Goal: Information Seeking & Learning: Learn about a topic

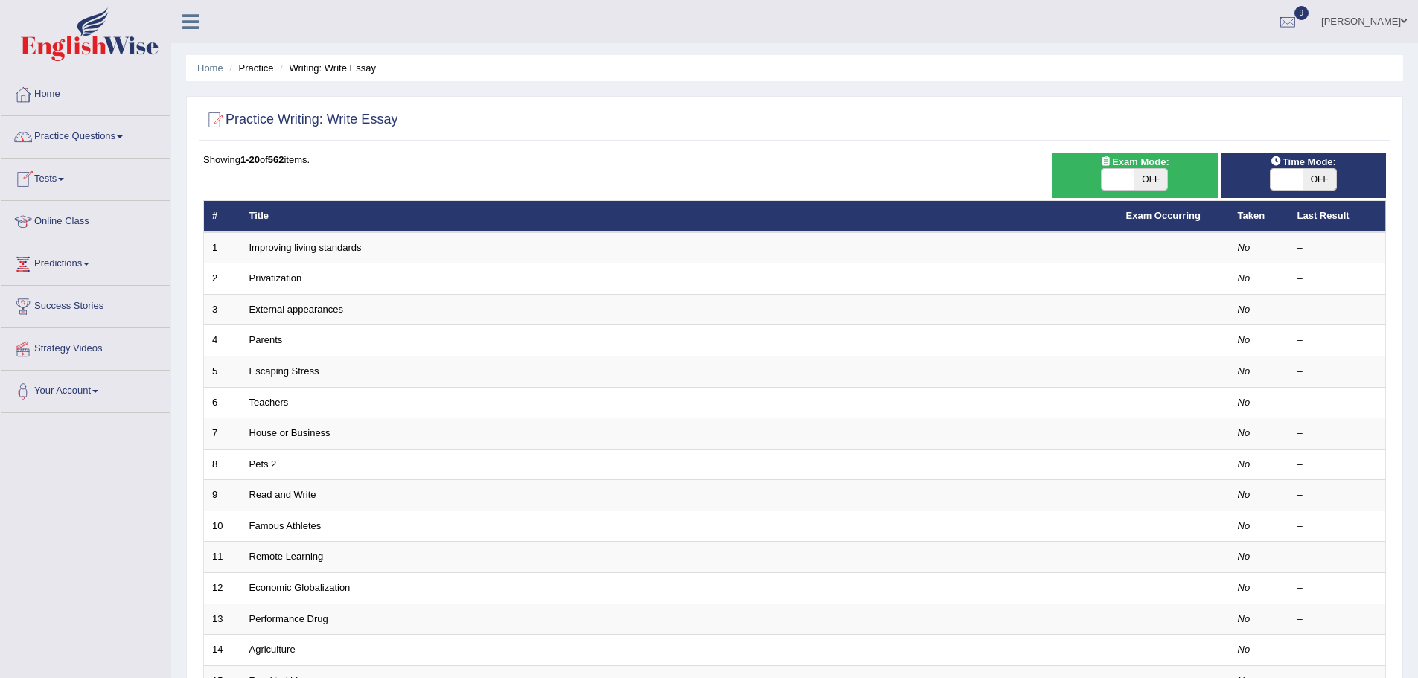
click at [129, 135] on link "Practice Questions" at bounding box center [86, 134] width 170 height 37
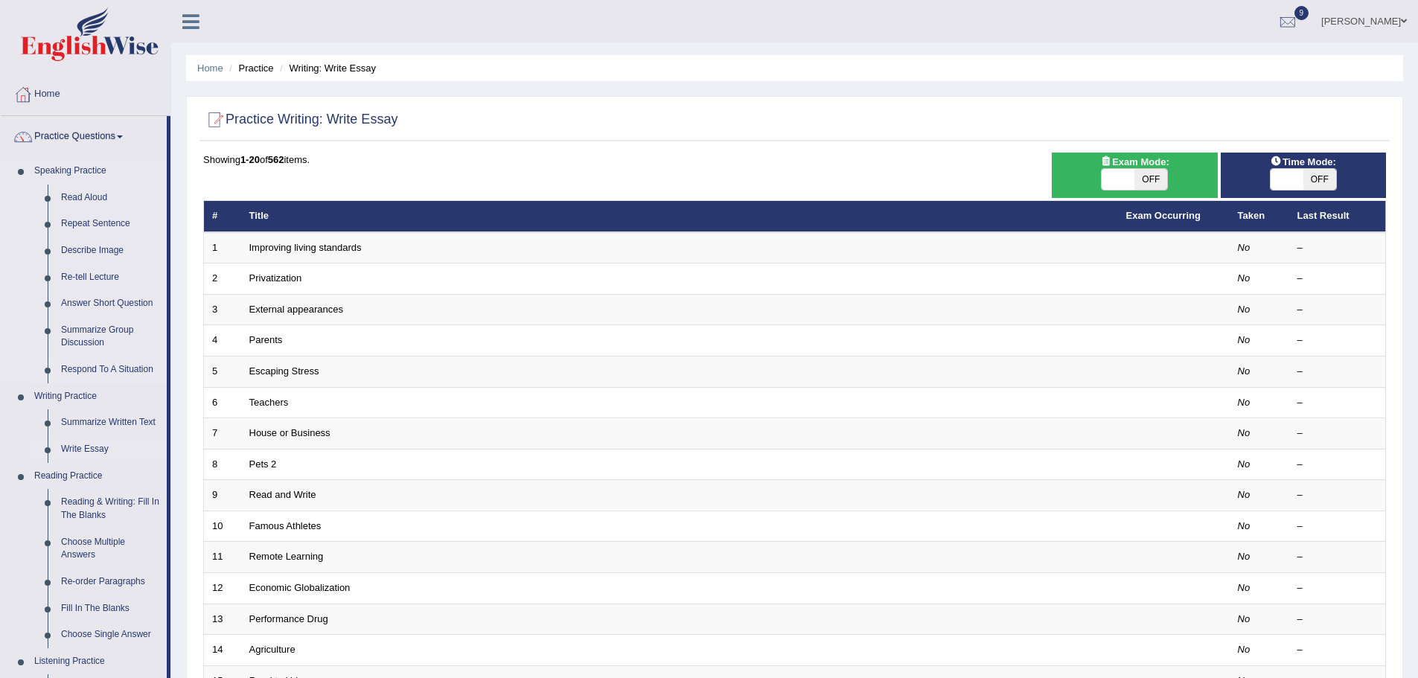
click at [84, 362] on link "Respond To A Situation" at bounding box center [110, 369] width 112 height 27
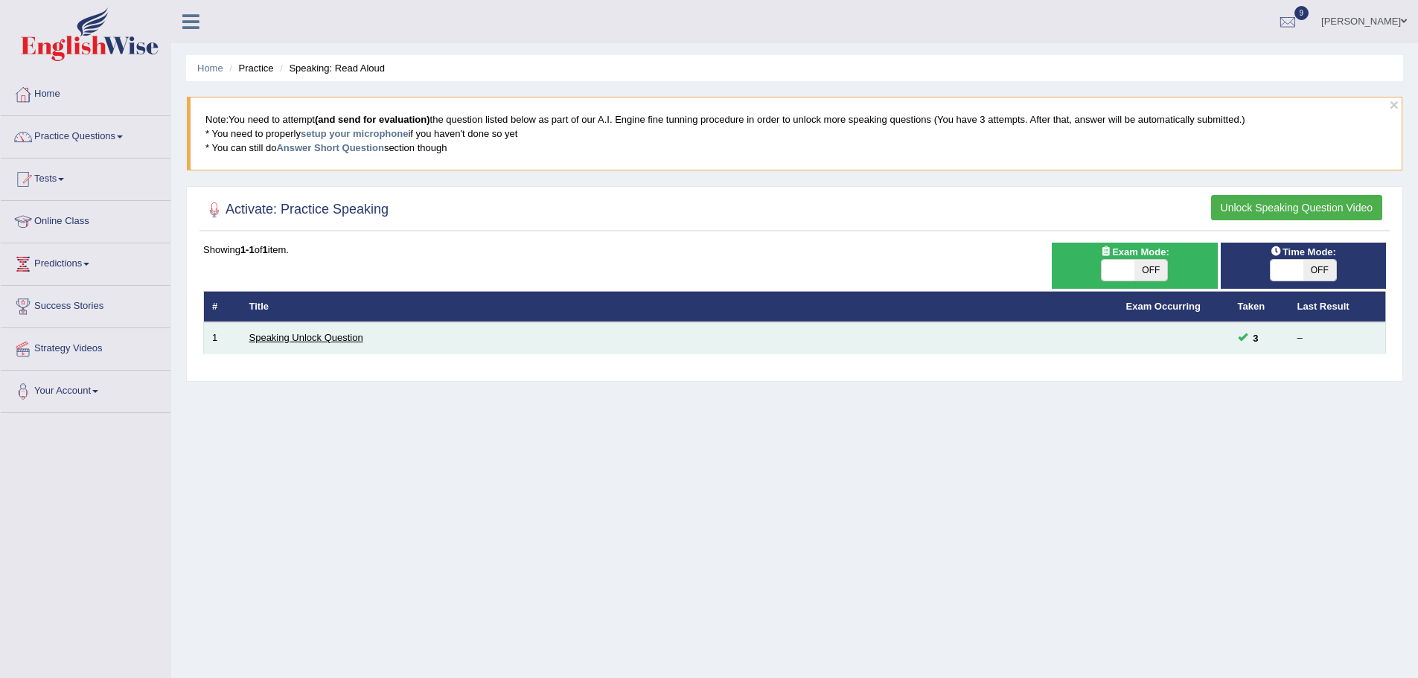
click at [317, 336] on link "Speaking Unlock Question" at bounding box center [306, 337] width 114 height 11
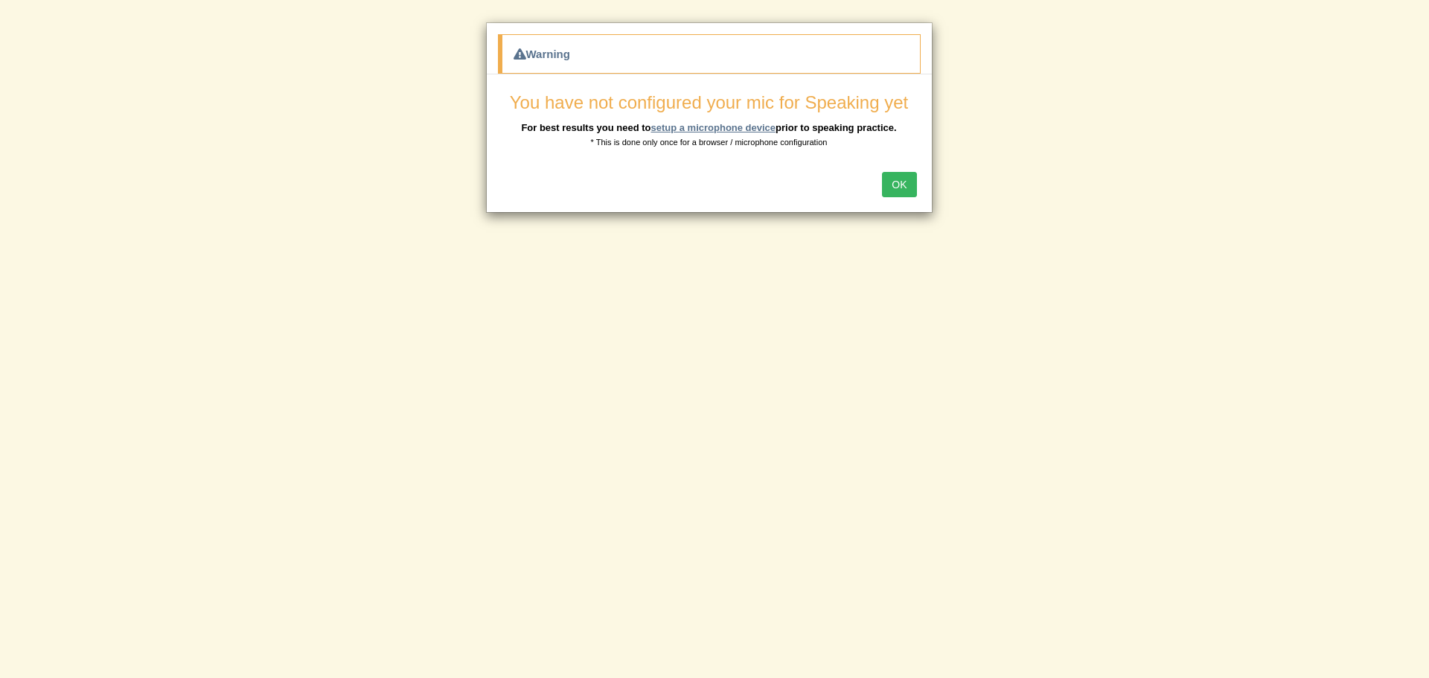
click at [741, 124] on link "setup a microphone device" at bounding box center [712, 127] width 125 height 11
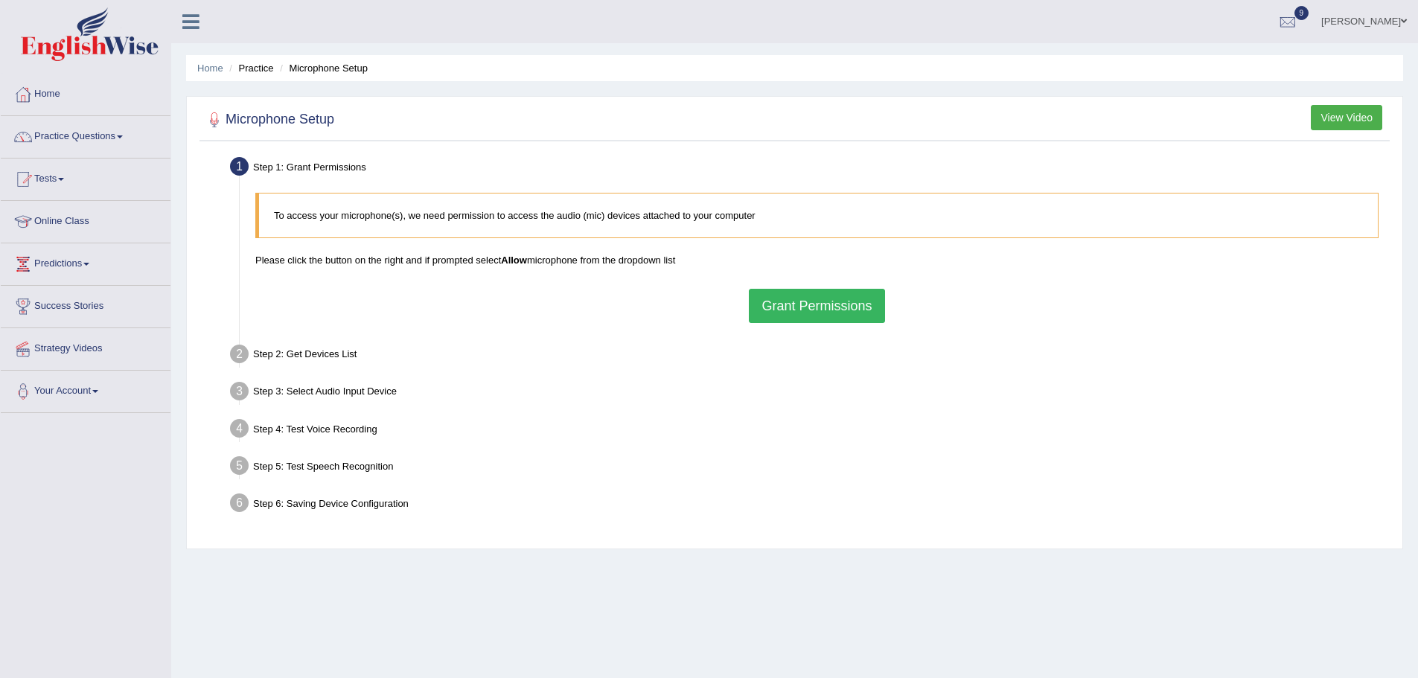
click at [799, 303] on button "Grant Permissions" at bounding box center [816, 306] width 135 height 34
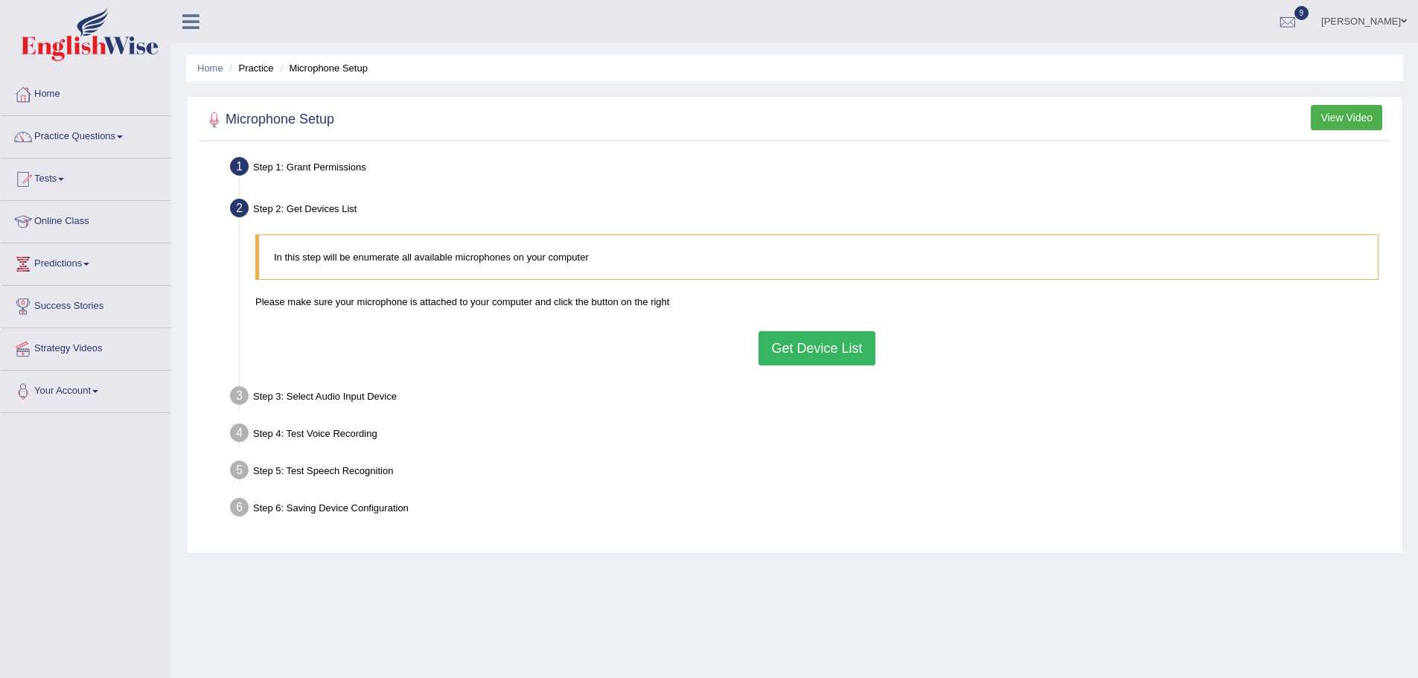
click at [833, 352] on button "Get Device List" at bounding box center [816, 348] width 116 height 34
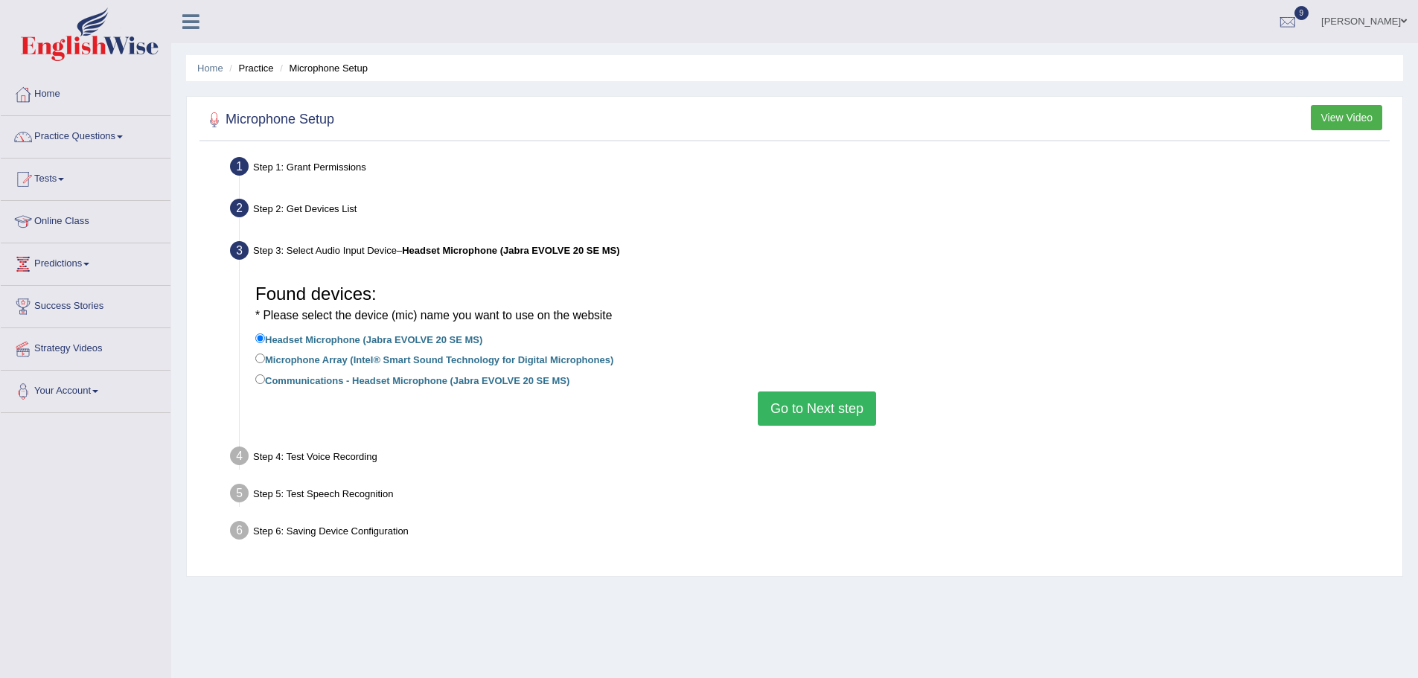
click at [804, 421] on button "Go to Next step" at bounding box center [817, 408] width 118 height 34
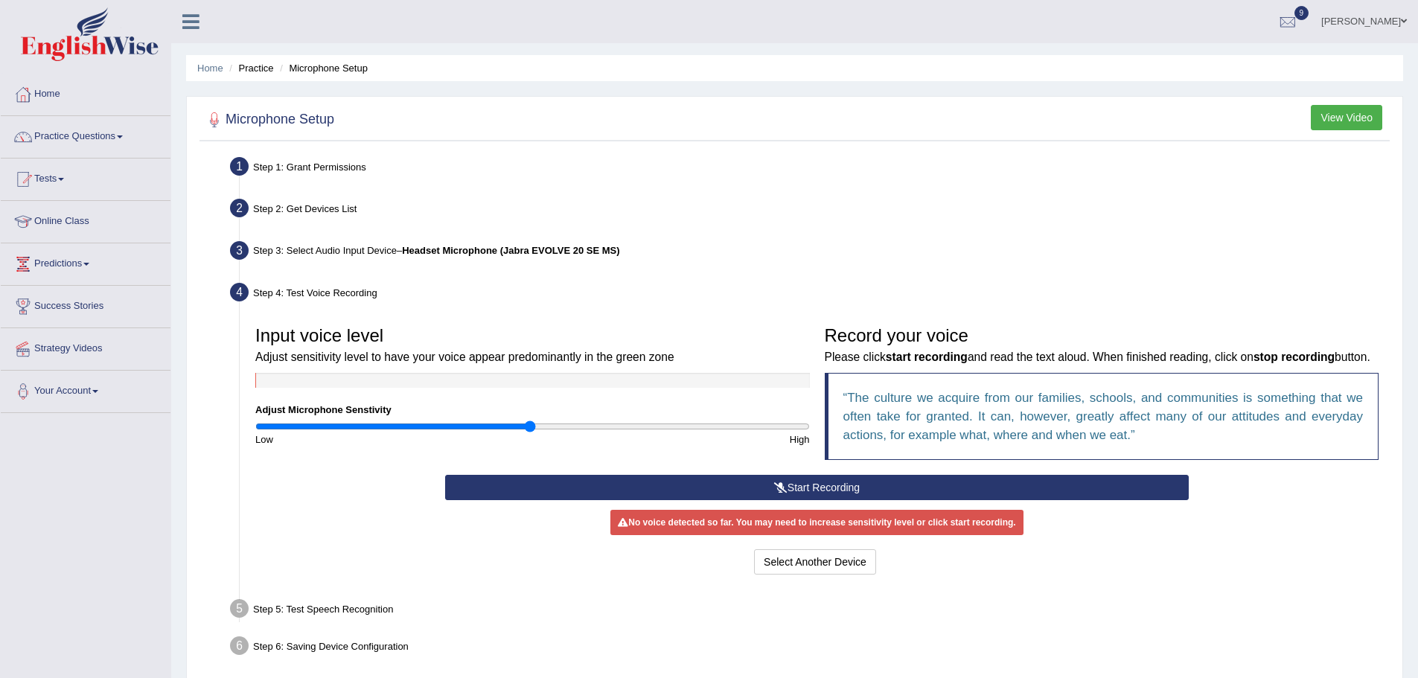
click at [829, 500] on button "Start Recording" at bounding box center [816, 487] width 743 height 25
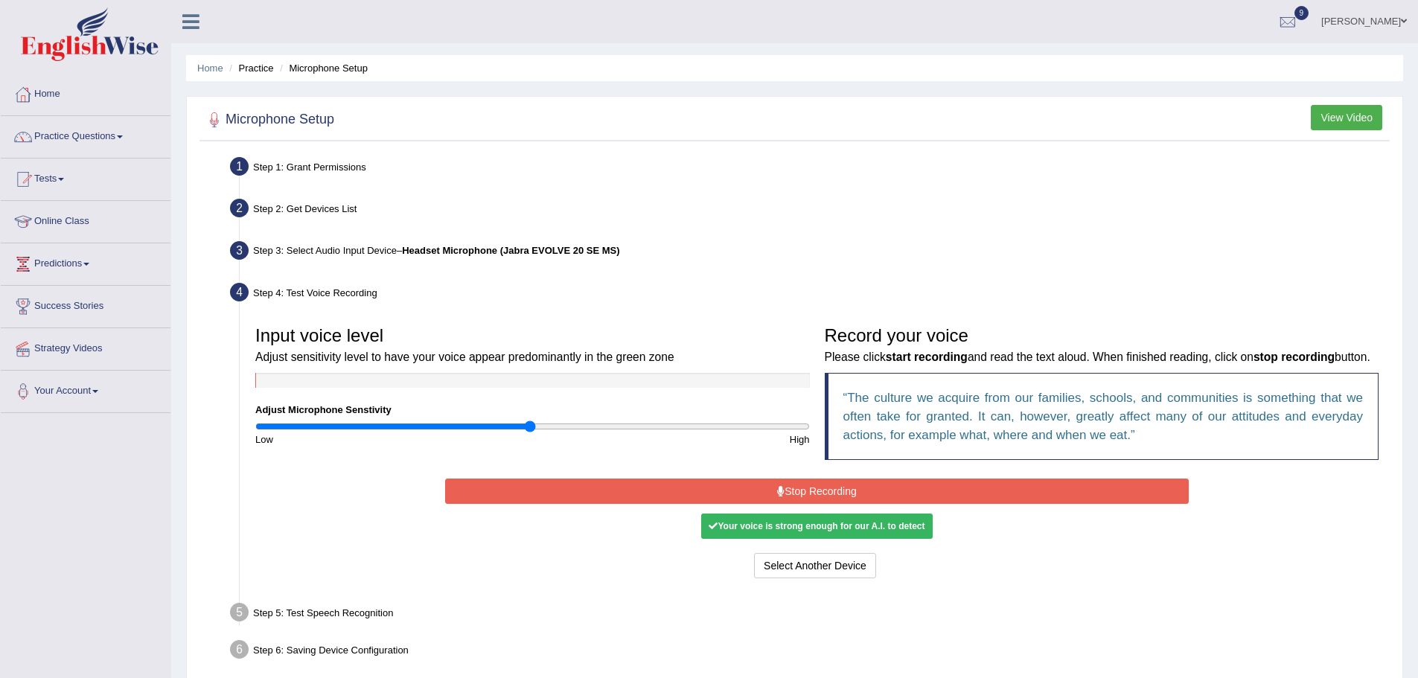
click at [833, 539] on div "Your voice is strong enough for our A.I. to detect" at bounding box center [816, 525] width 231 height 25
click at [834, 504] on button "Stop Recording" at bounding box center [816, 491] width 743 height 25
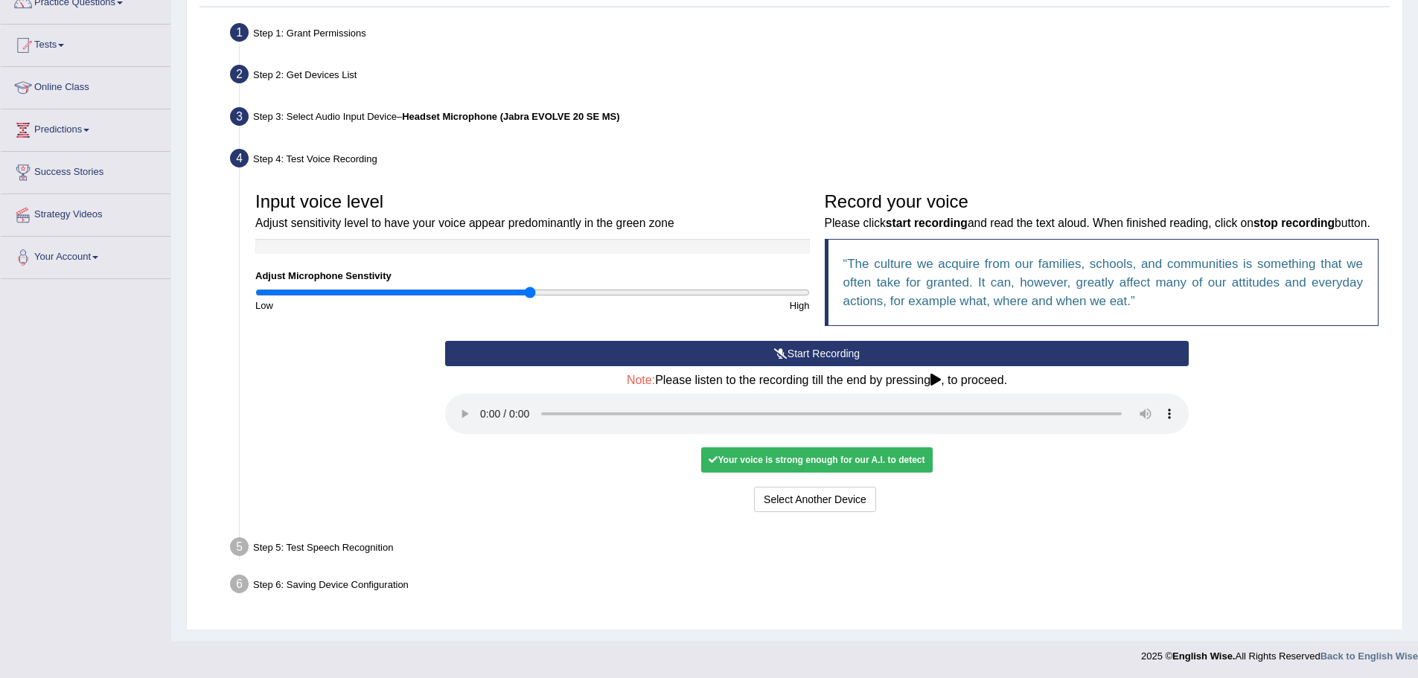
scroll to position [154, 0]
click at [848, 495] on button "Voice is ok. Go to Next step" at bounding box center [878, 498] width 147 height 25
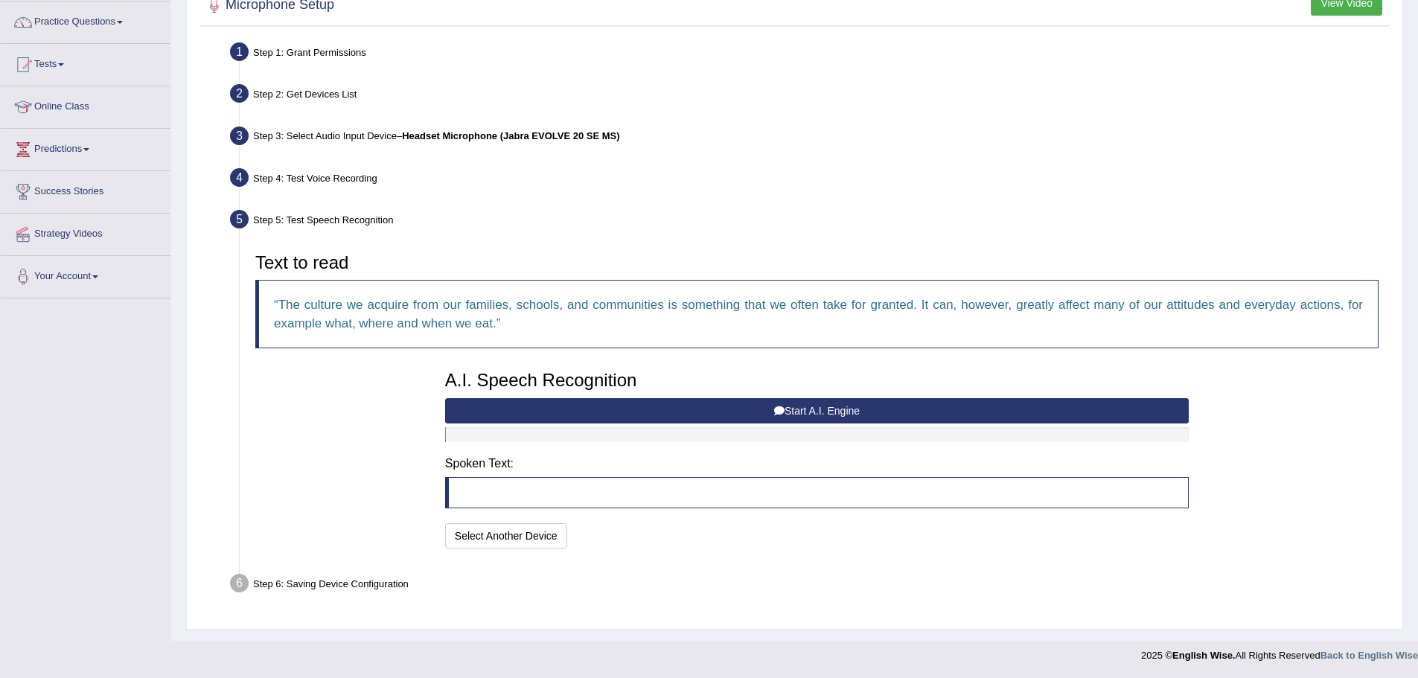
scroll to position [115, 0]
click at [767, 408] on button "Start A.I. Engine" at bounding box center [816, 410] width 743 height 25
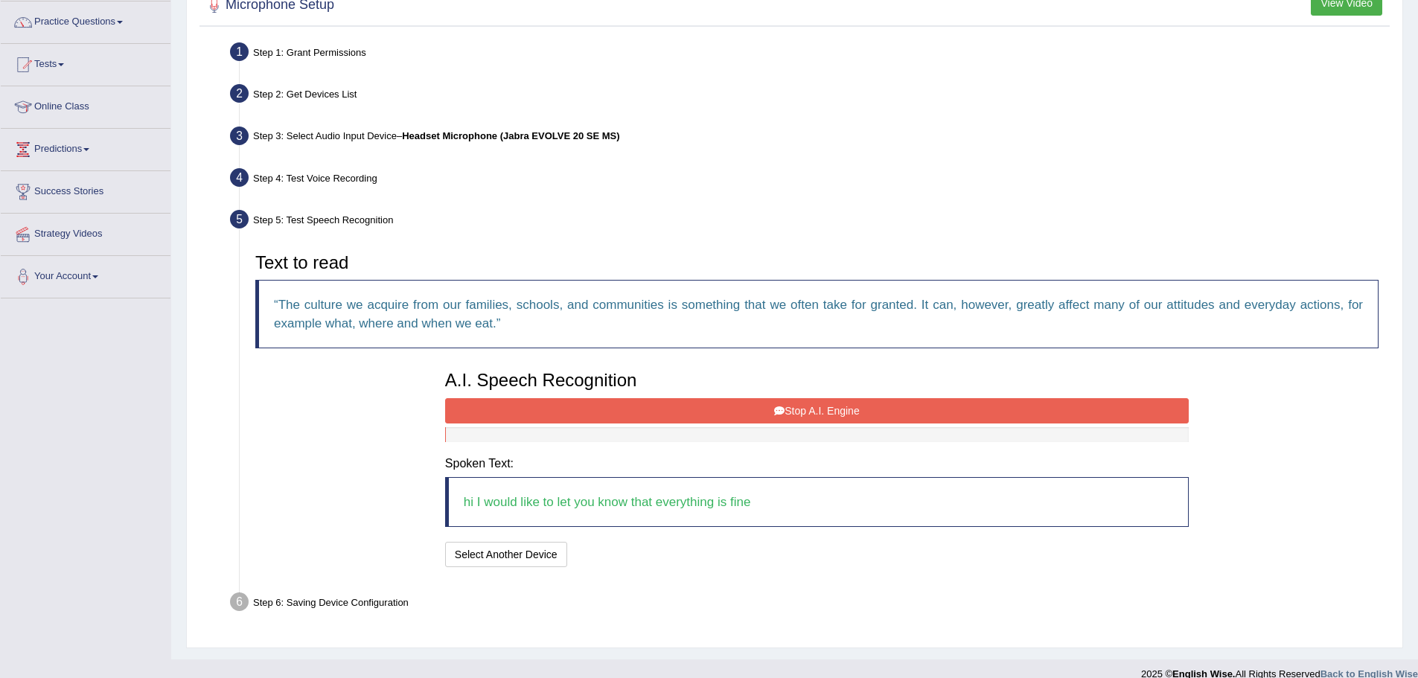
click at [822, 412] on button "Stop A.I. Engine" at bounding box center [816, 410] width 743 height 25
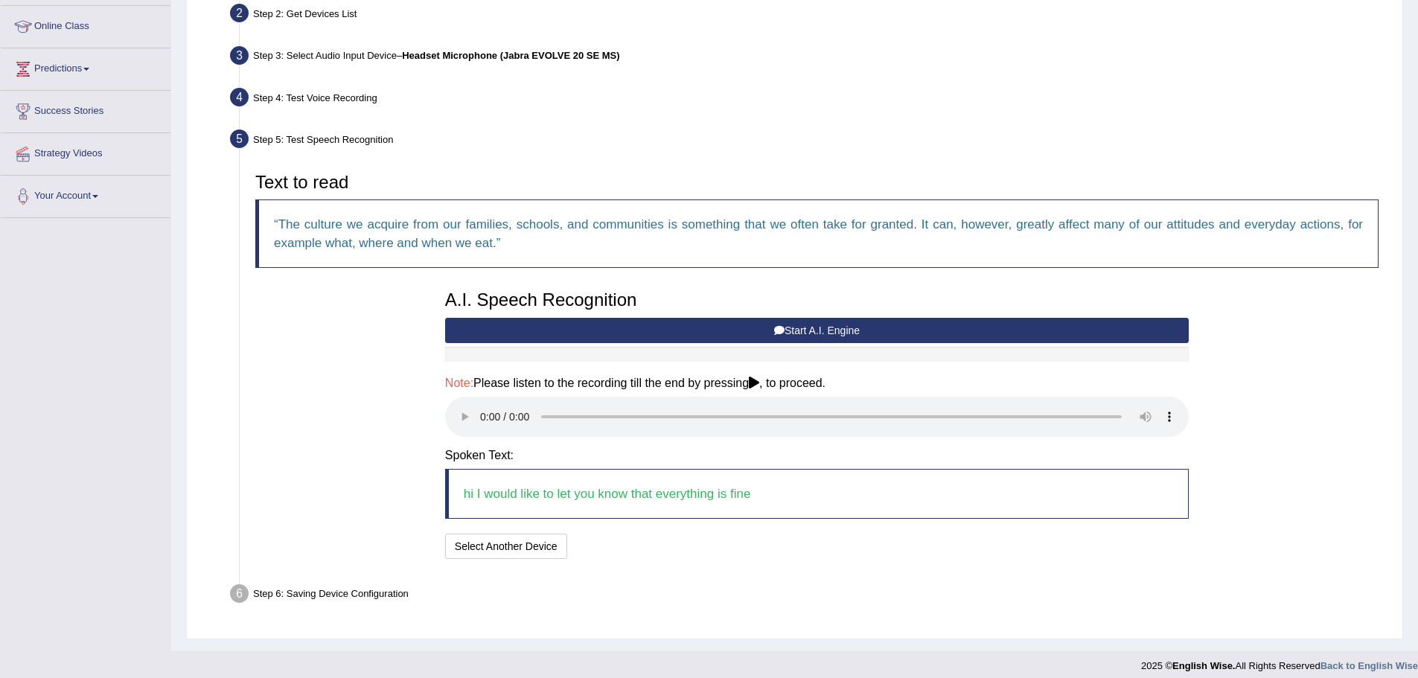
scroll to position [205, 0]
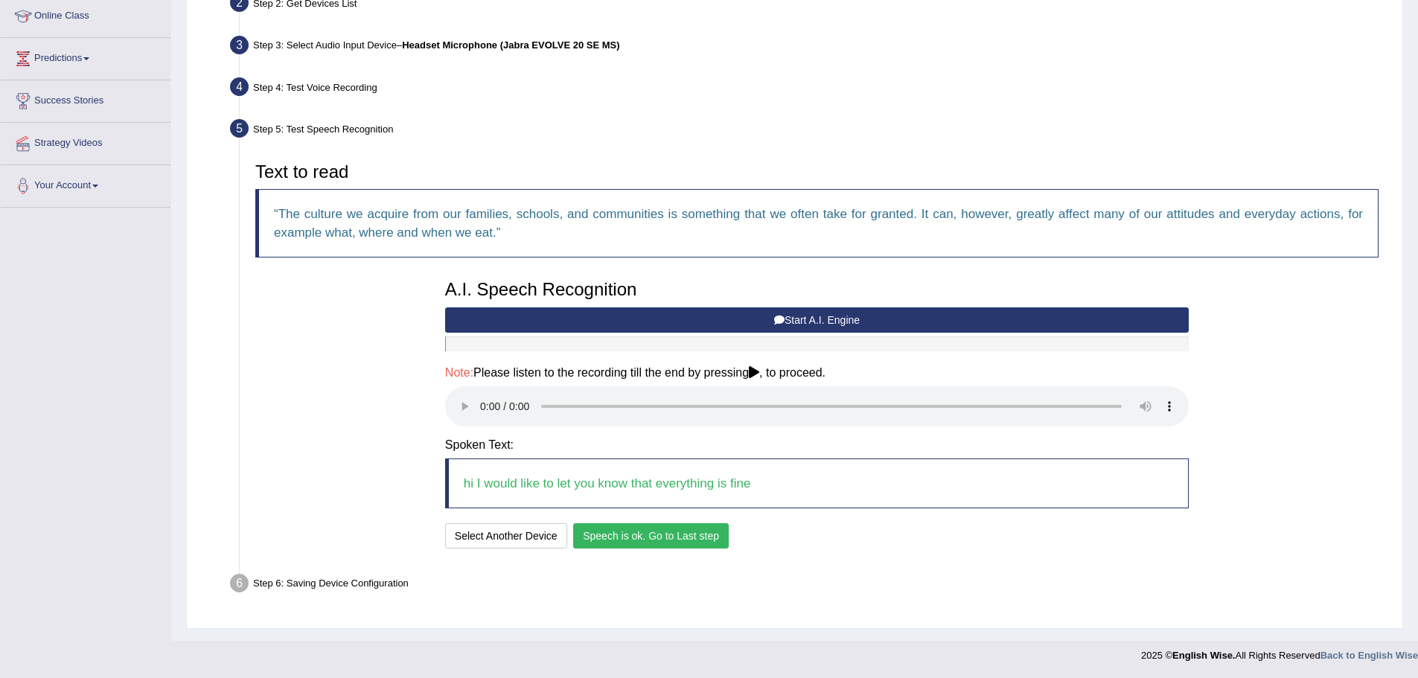
click at [644, 540] on button "Speech is ok. Go to Last step" at bounding box center [651, 535] width 156 height 25
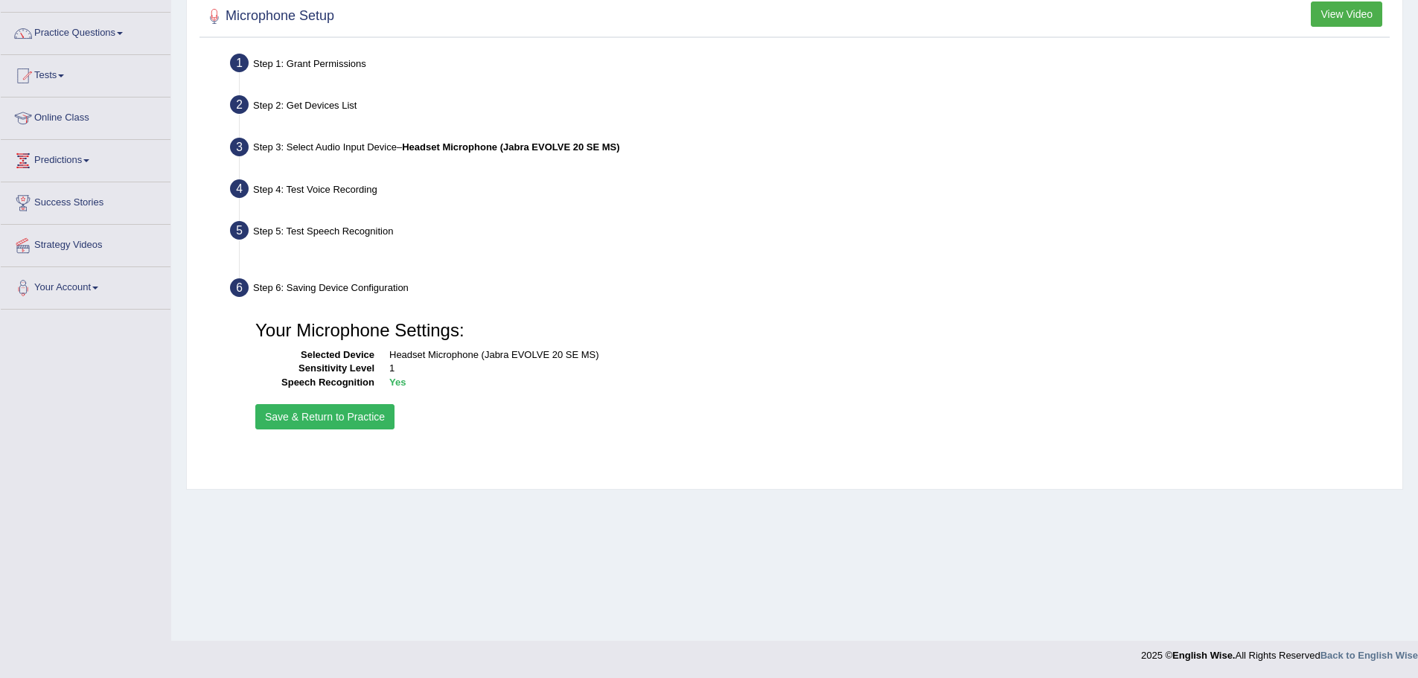
scroll to position [103, 0]
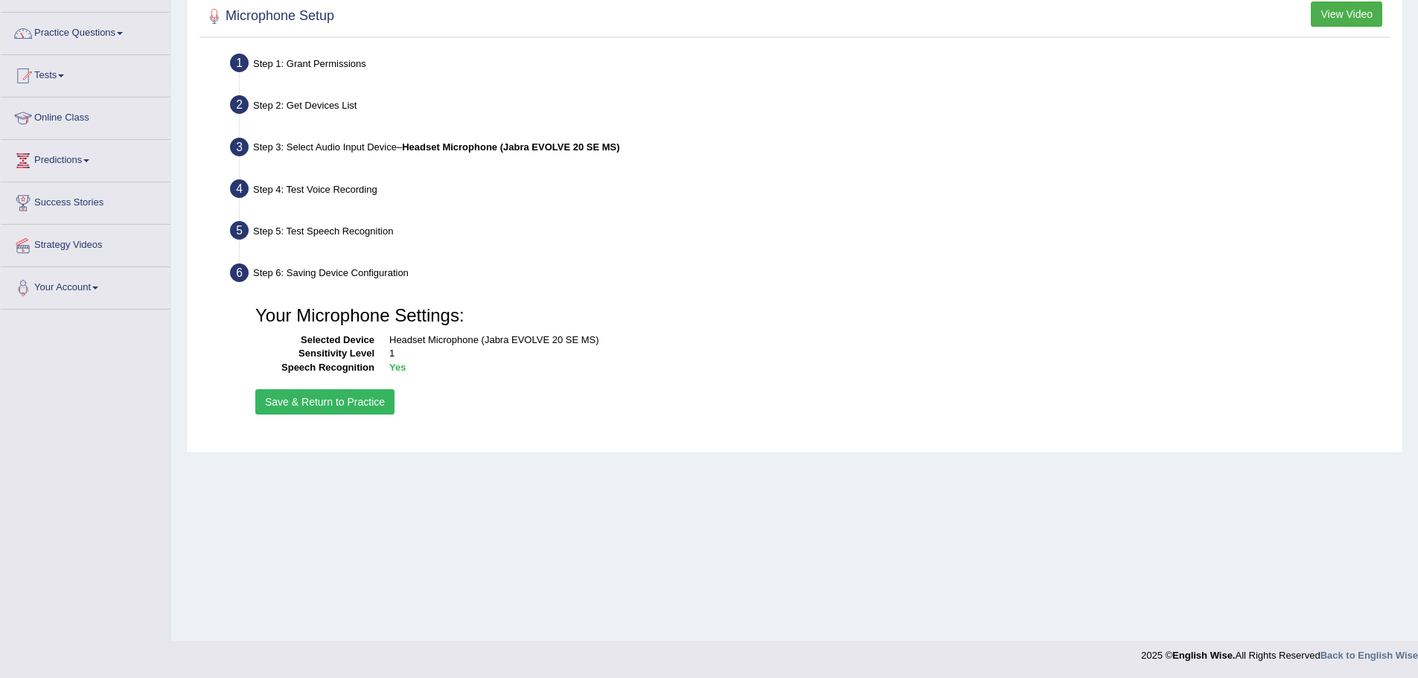
click at [342, 402] on button "Save & Return to Practice" at bounding box center [324, 401] width 139 height 25
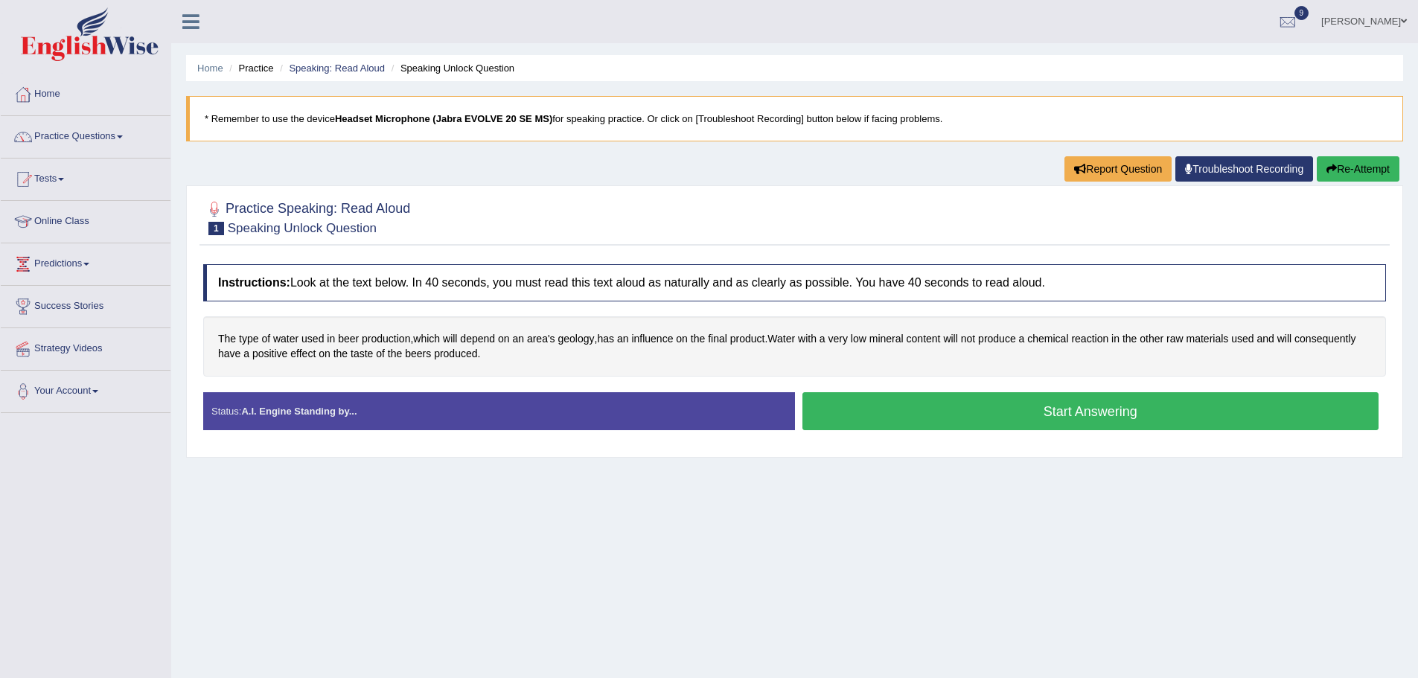
click at [932, 398] on button "Start Answering" at bounding box center [1090, 411] width 577 height 38
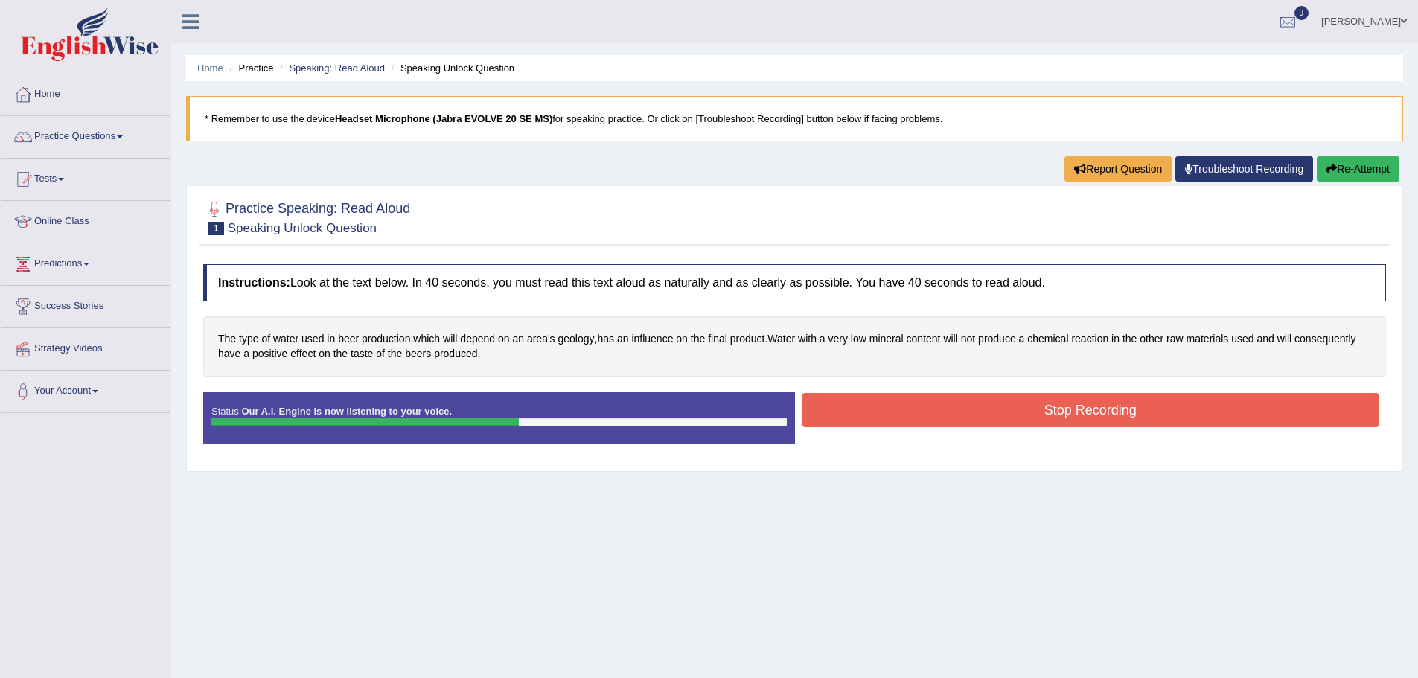
click at [932, 398] on button "Stop Recording" at bounding box center [1090, 410] width 577 height 34
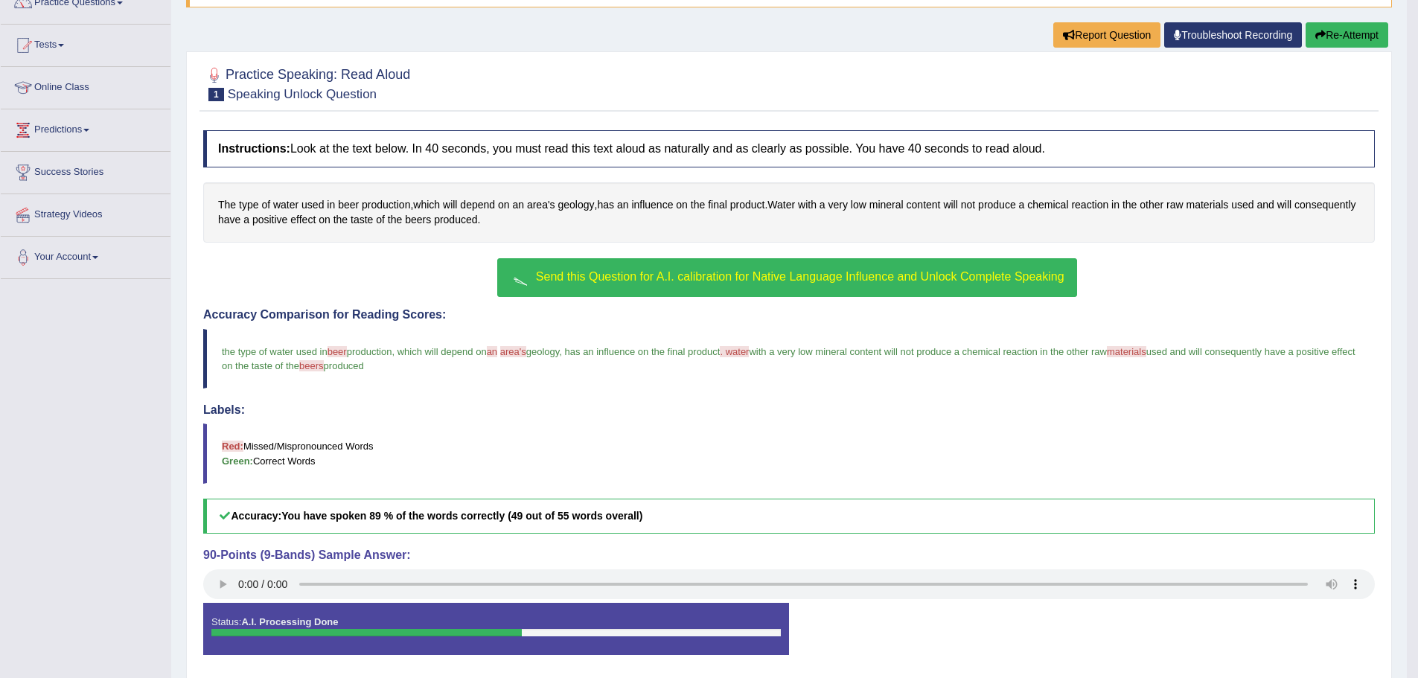
scroll to position [187, 0]
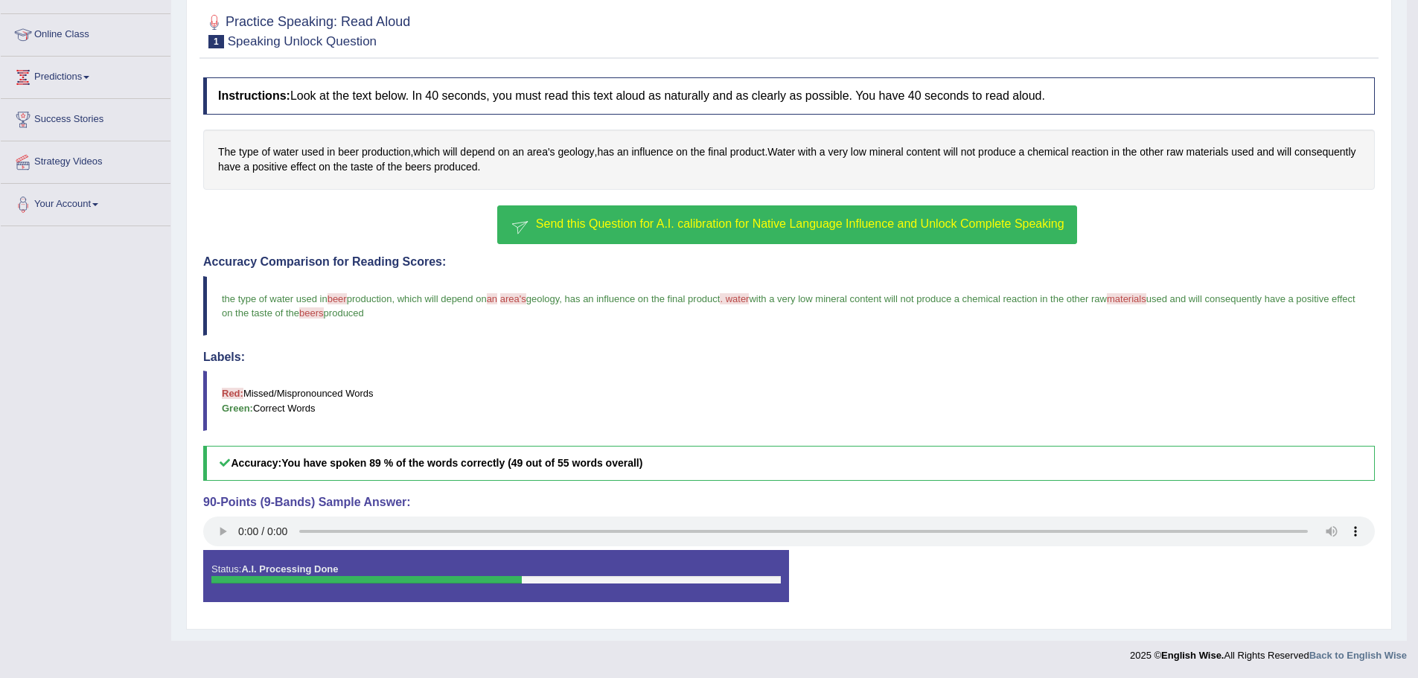
click at [775, 224] on span "Send this Question for A.I. calibration for Native Language Influence and Unloc…" at bounding box center [800, 223] width 528 height 13
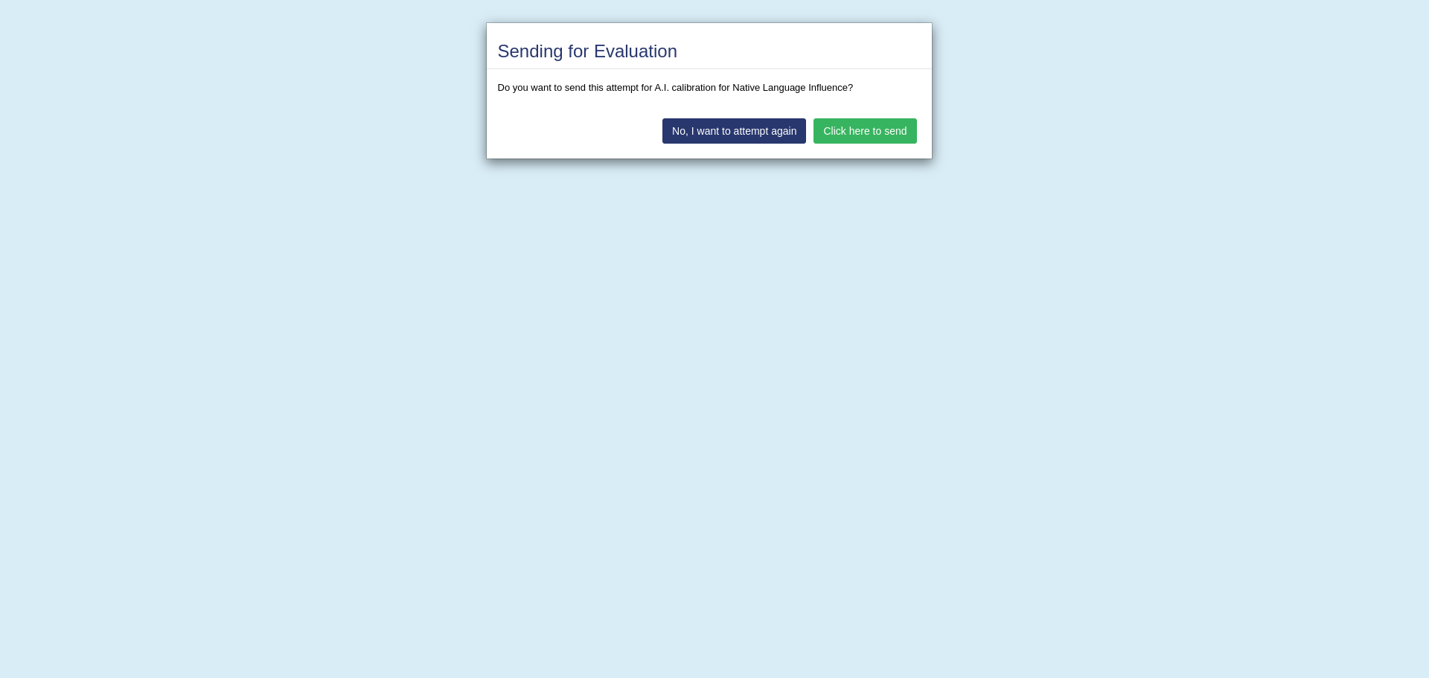
click at [869, 126] on button "Click here to send" at bounding box center [864, 130] width 103 height 25
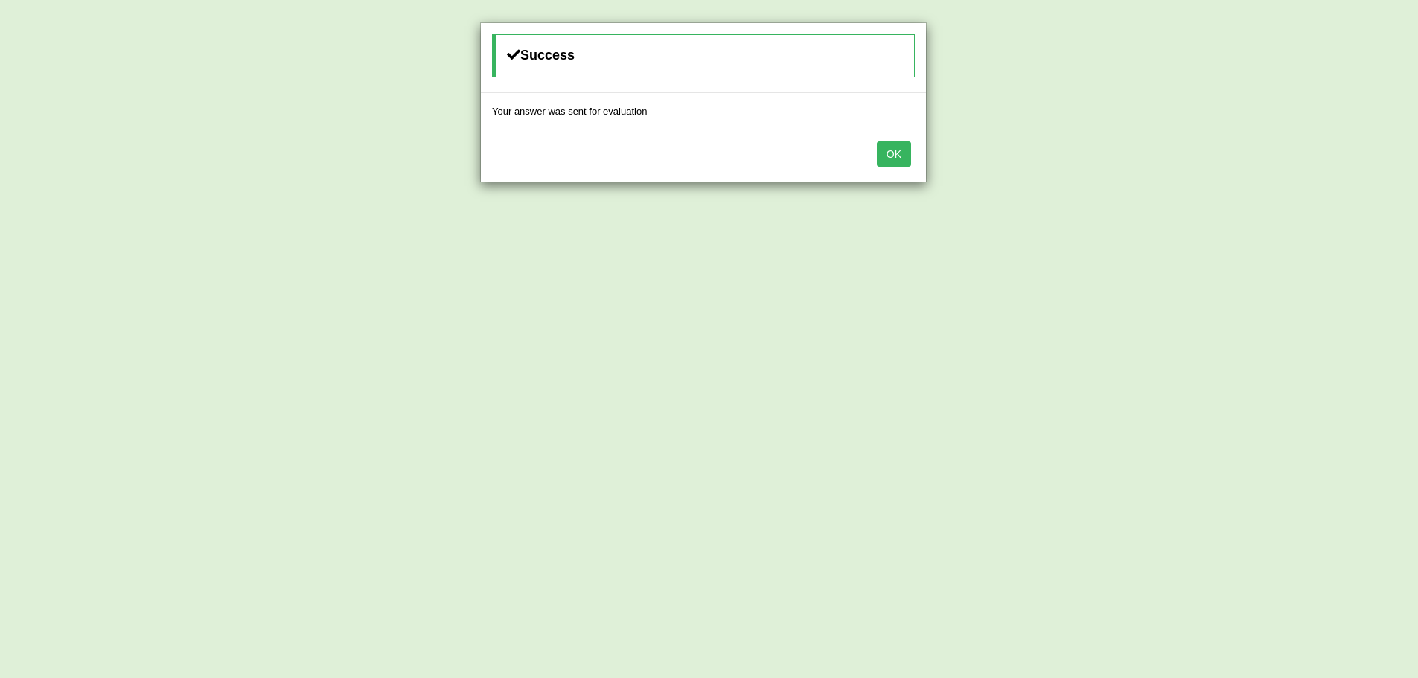
click at [897, 159] on button "OK" at bounding box center [894, 153] width 34 height 25
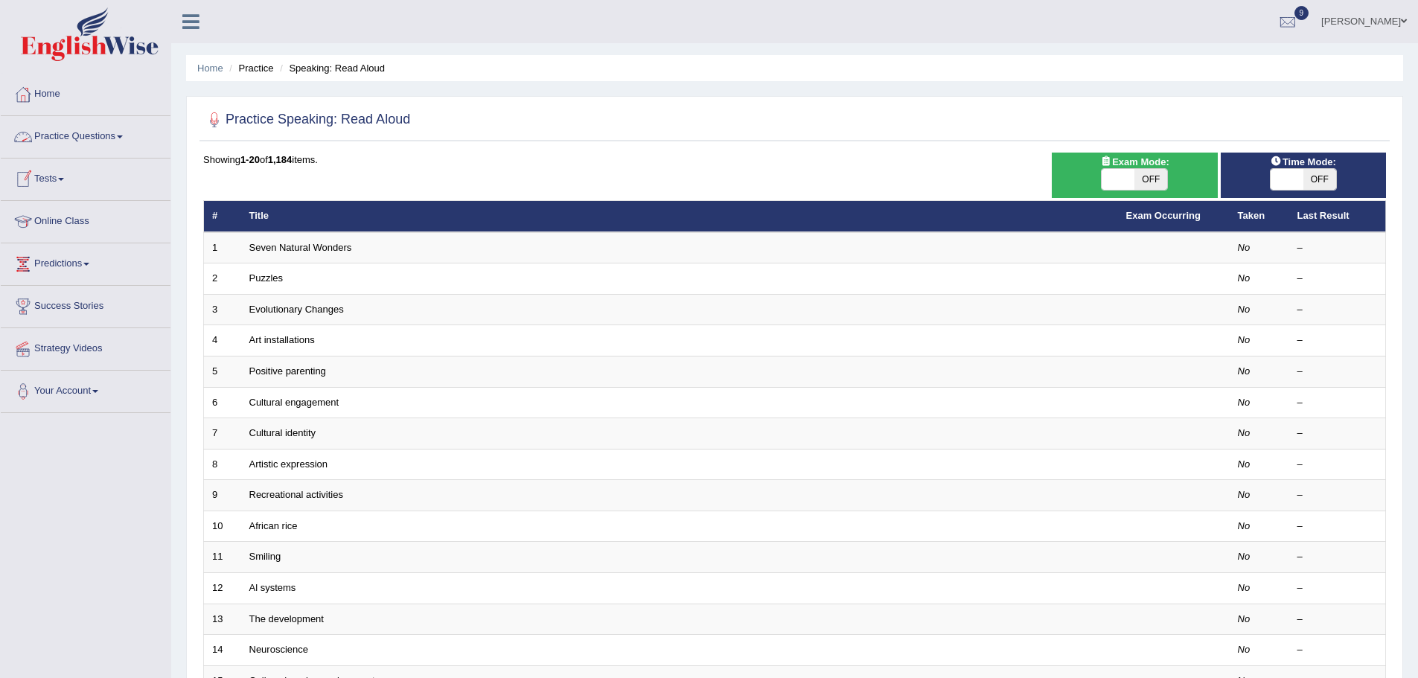
click at [125, 134] on link "Practice Questions" at bounding box center [86, 134] width 170 height 37
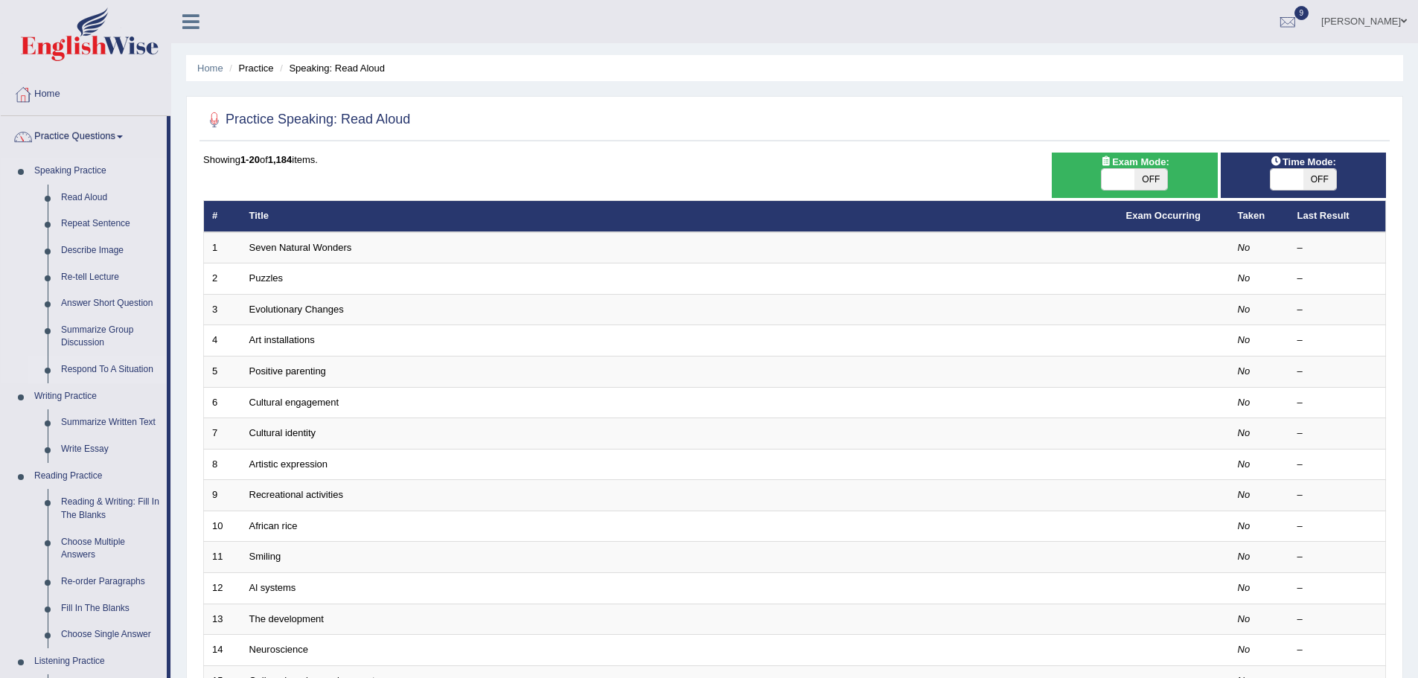
click at [94, 371] on link "Respond To A Situation" at bounding box center [110, 369] width 112 height 27
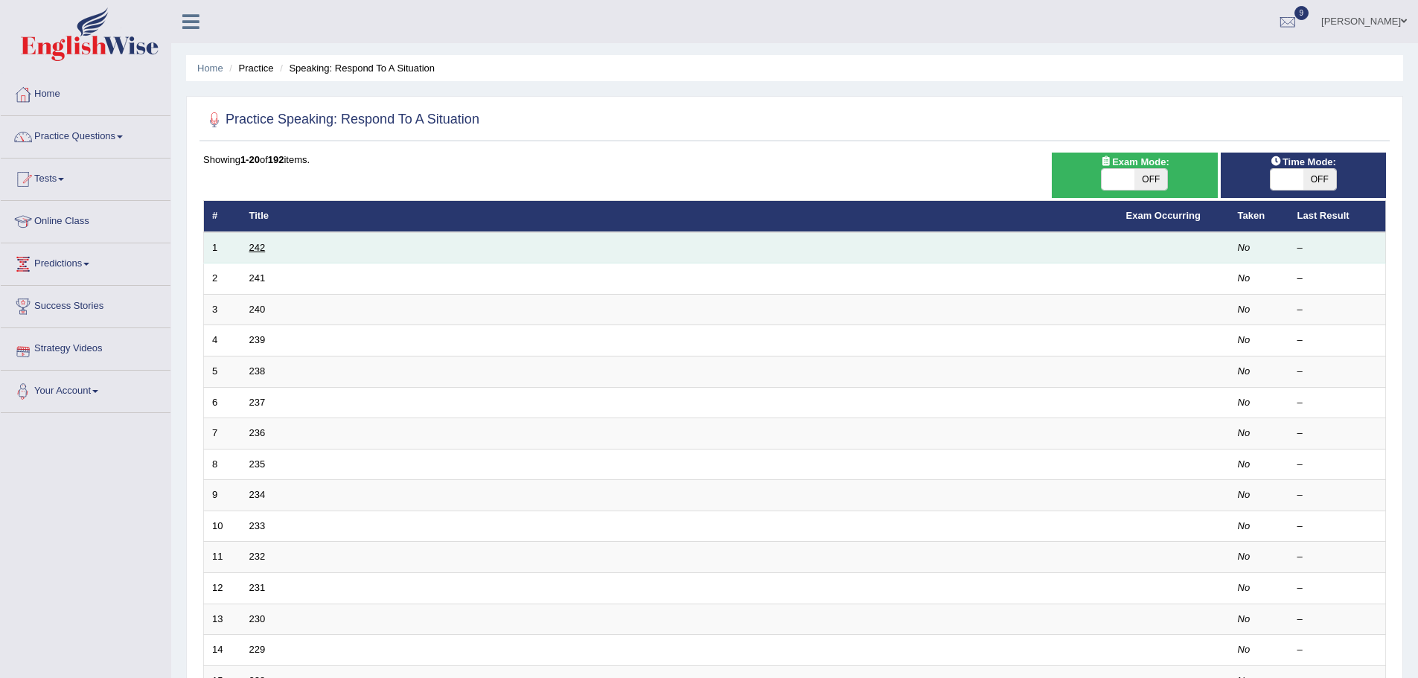
click at [263, 248] on link "242" at bounding box center [257, 247] width 16 height 11
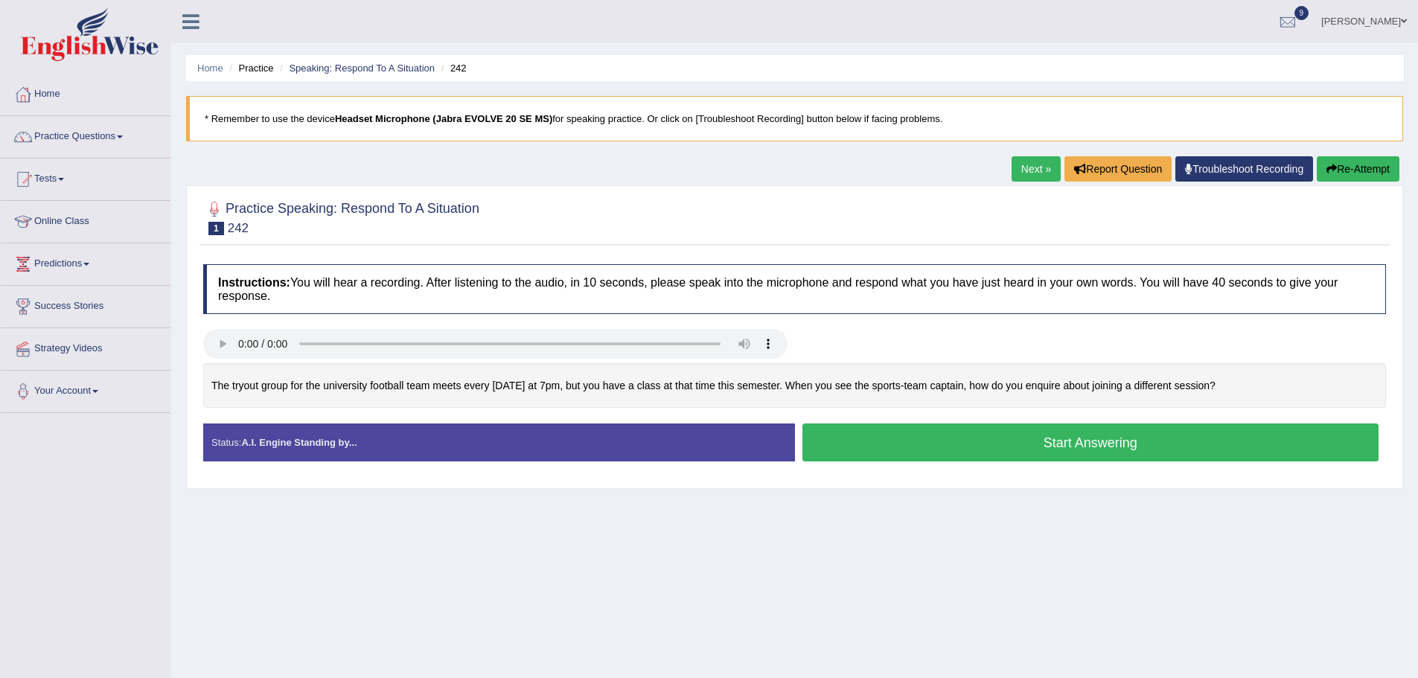
click at [377, 62] on li "Speaking: Respond To A Situation" at bounding box center [355, 68] width 159 height 14
click at [377, 71] on link "Speaking: Respond To A Situation" at bounding box center [362, 68] width 146 height 11
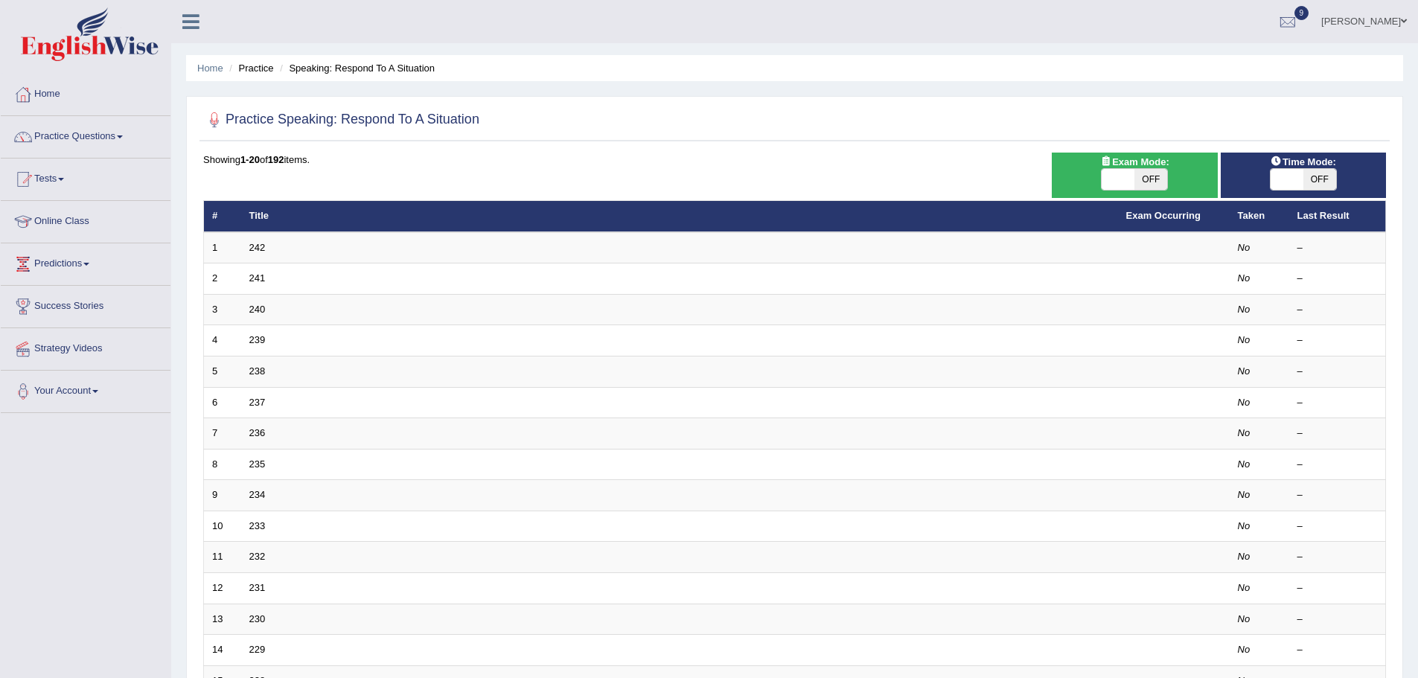
click at [1161, 180] on span "OFF" at bounding box center [1150, 179] width 33 height 21
checkbox input "true"
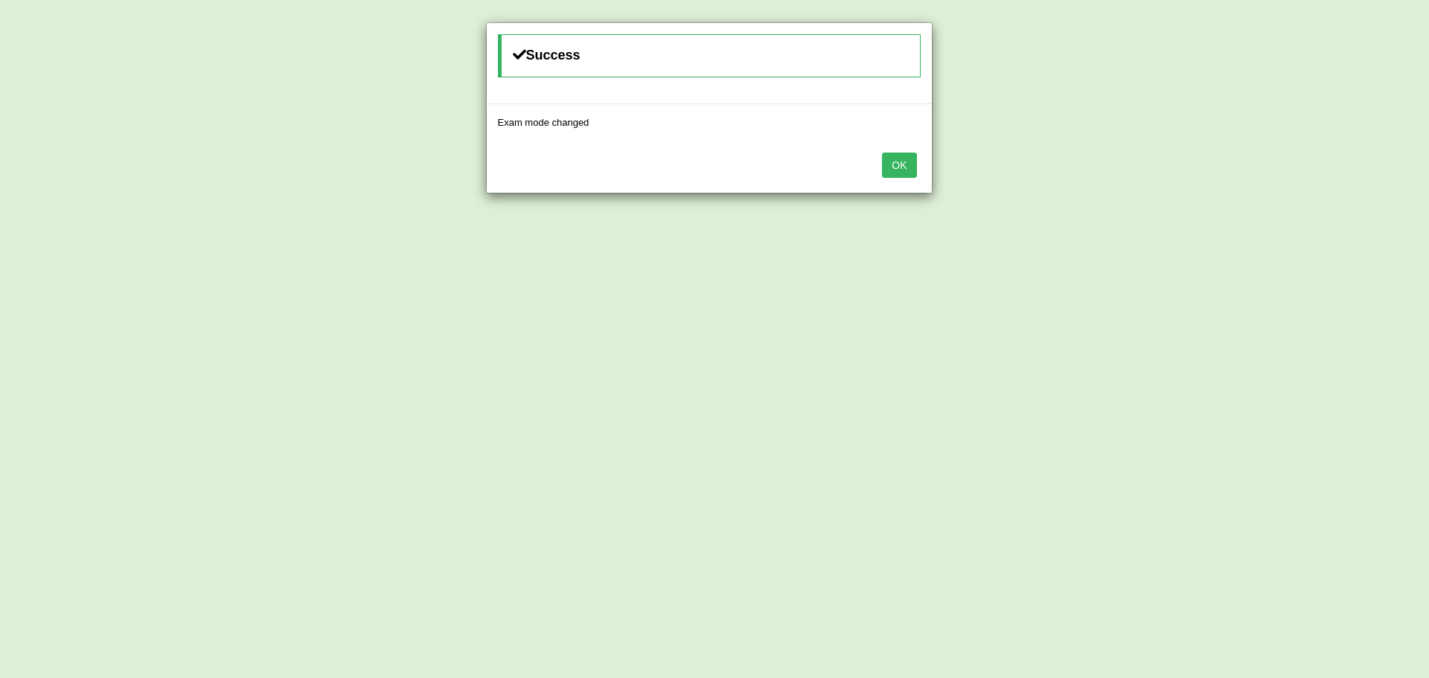
click at [898, 167] on button "OK" at bounding box center [899, 165] width 34 height 25
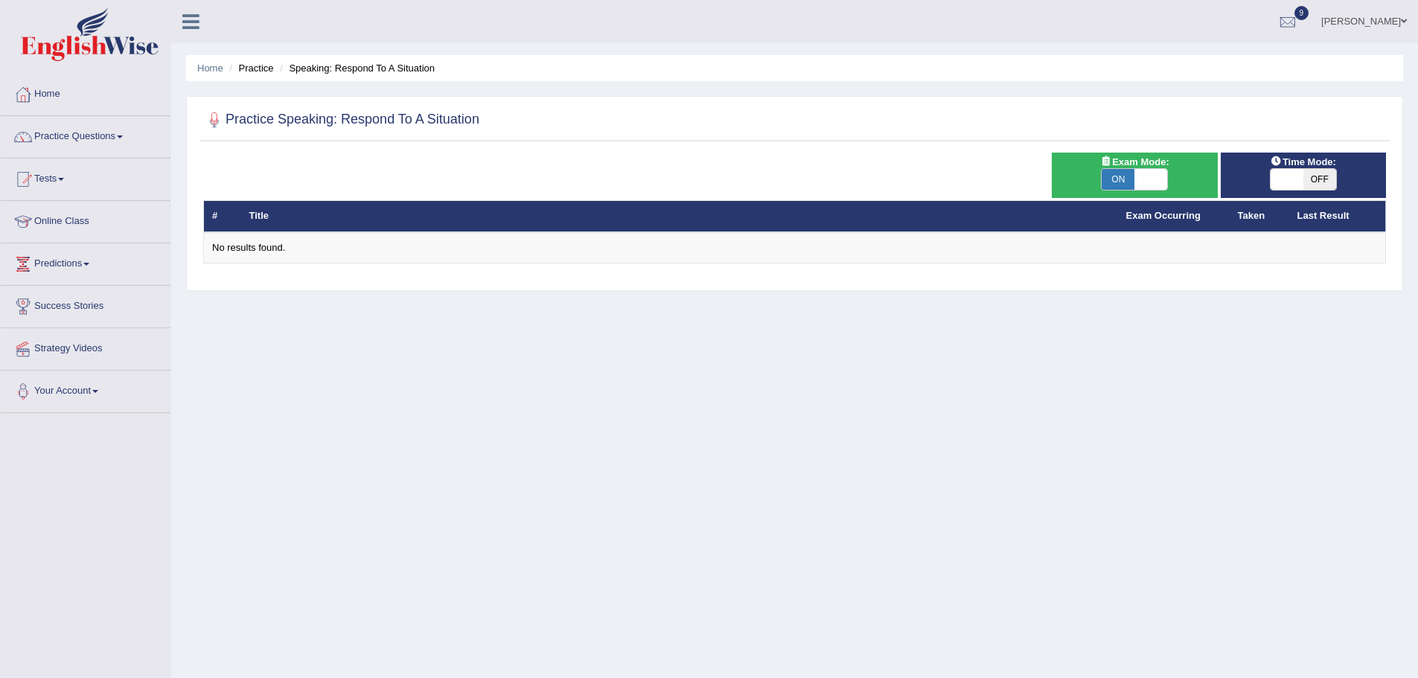
click at [1322, 183] on span "OFF" at bounding box center [1319, 179] width 33 height 21
checkbox input "true"
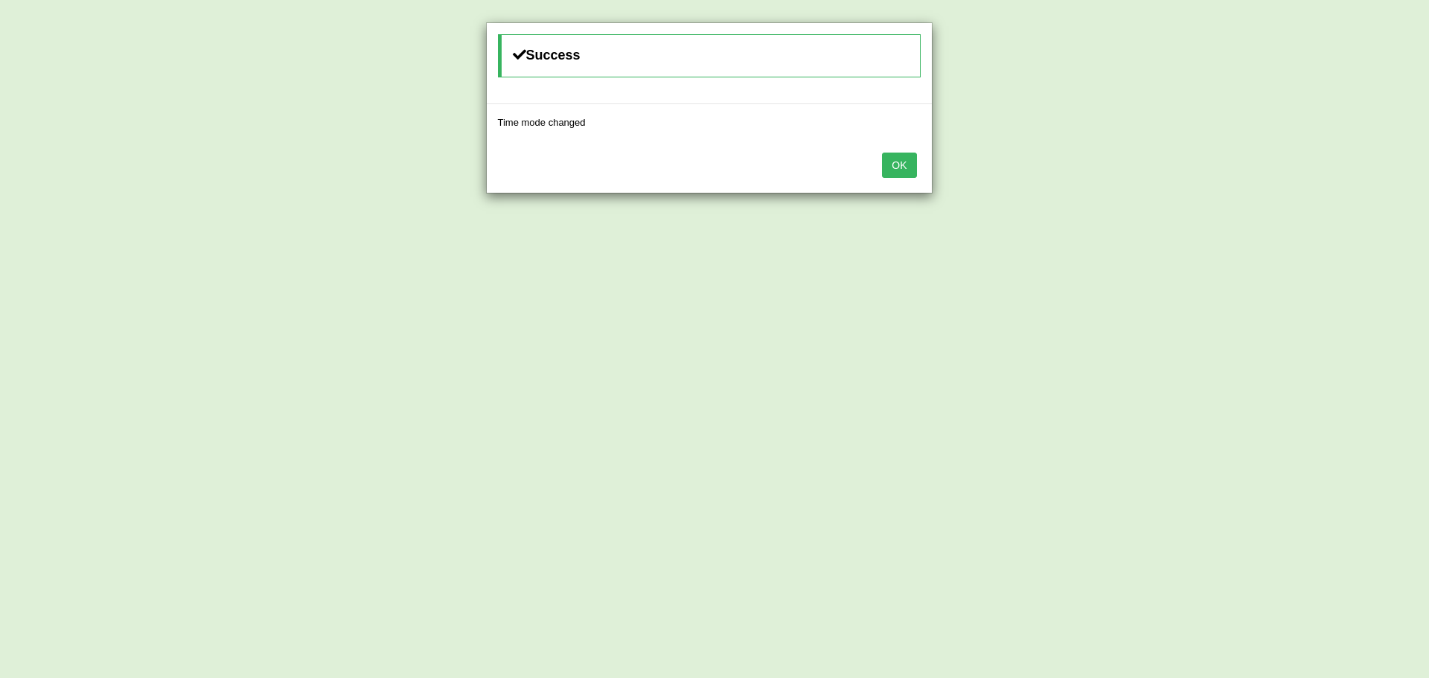
click at [906, 179] on div "OK" at bounding box center [709, 167] width 445 height 52
click at [901, 169] on button "OK" at bounding box center [899, 165] width 34 height 25
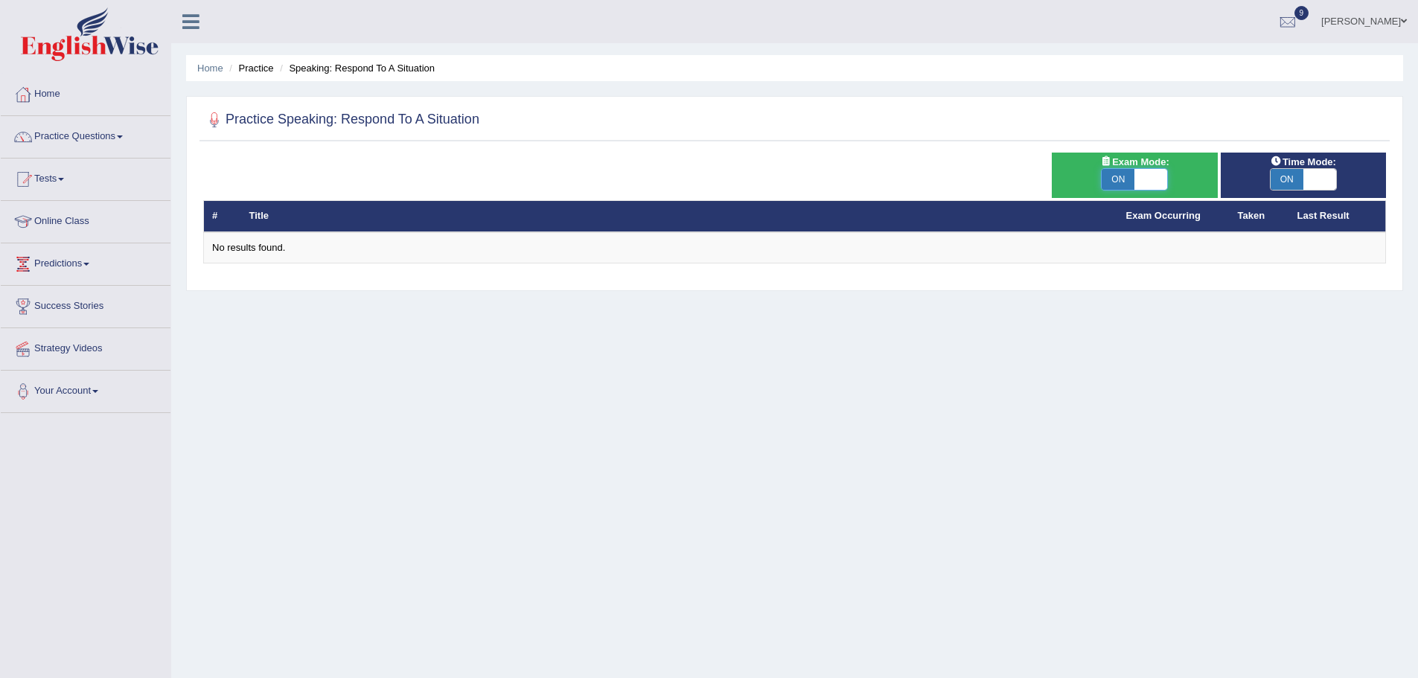
click at [1148, 178] on span at bounding box center [1150, 179] width 33 height 21
checkbox input "false"
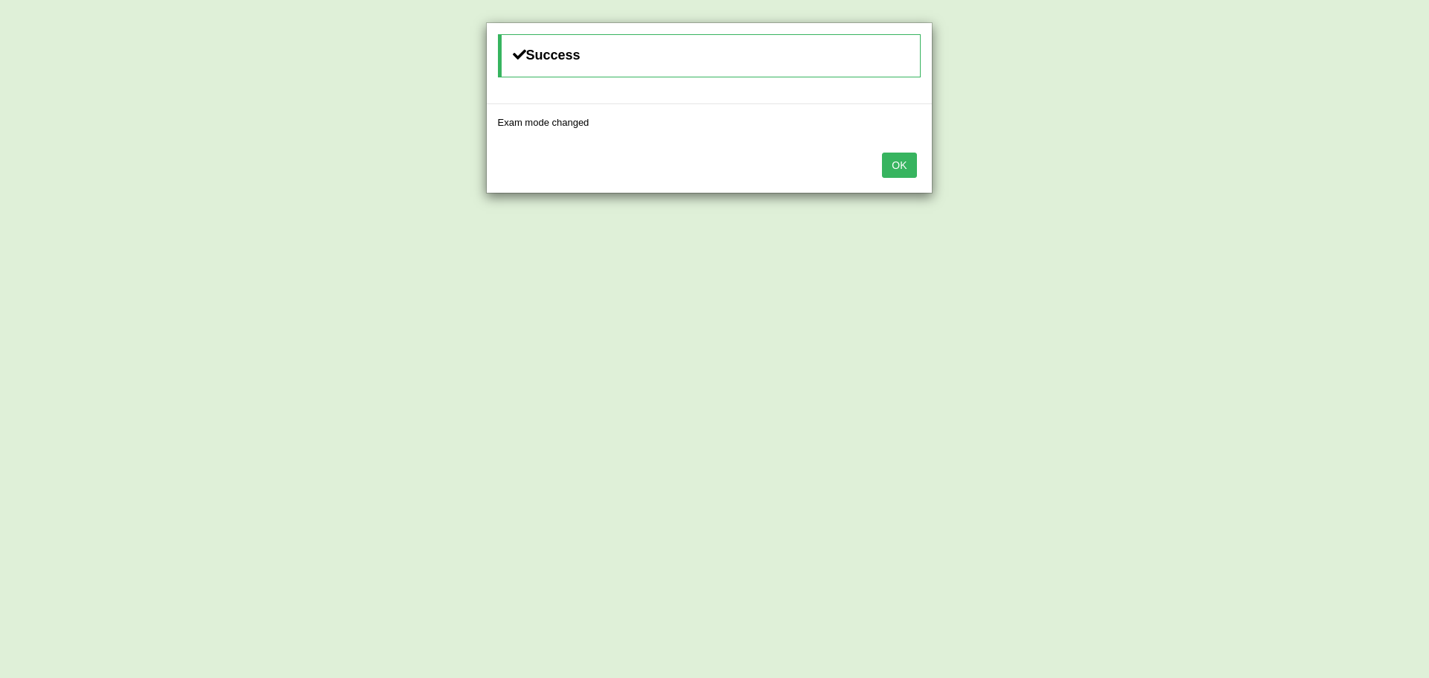
click at [890, 172] on button "OK" at bounding box center [899, 165] width 34 height 25
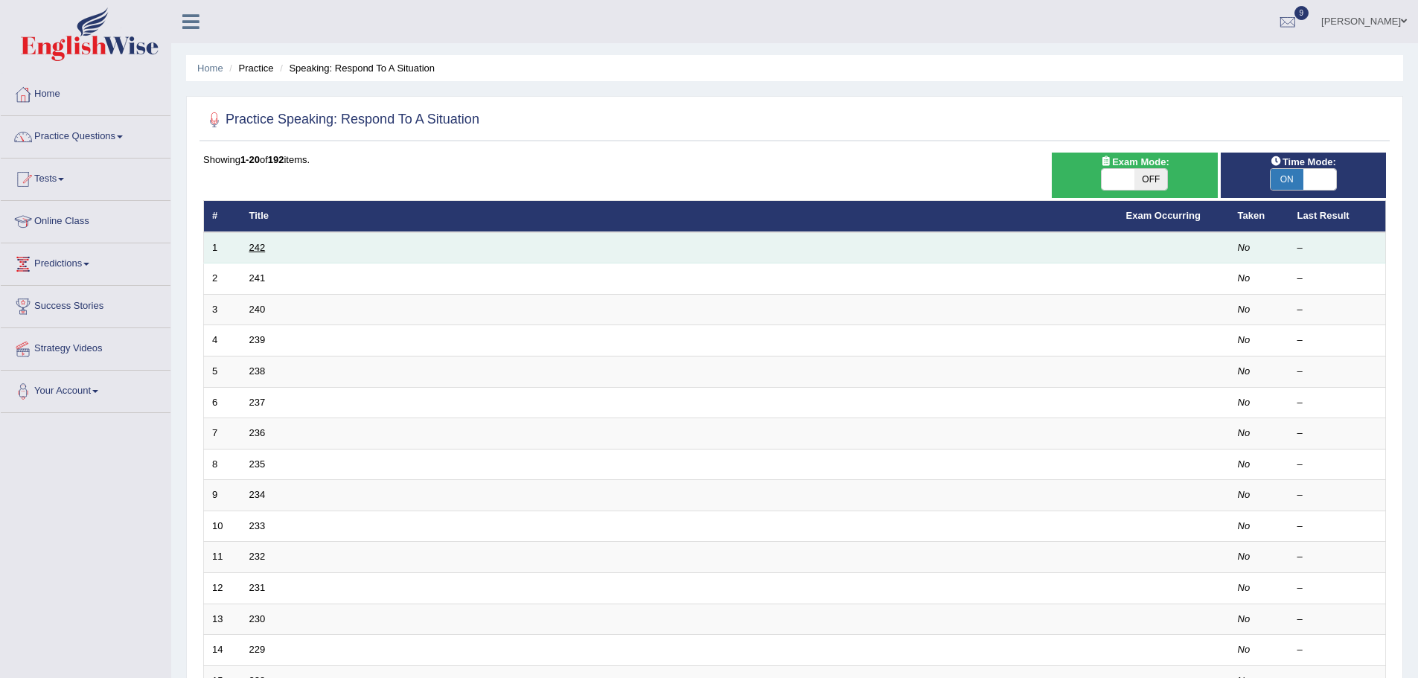
click at [263, 246] on link "242" at bounding box center [257, 247] width 16 height 11
click at [260, 249] on link "242" at bounding box center [257, 247] width 16 height 11
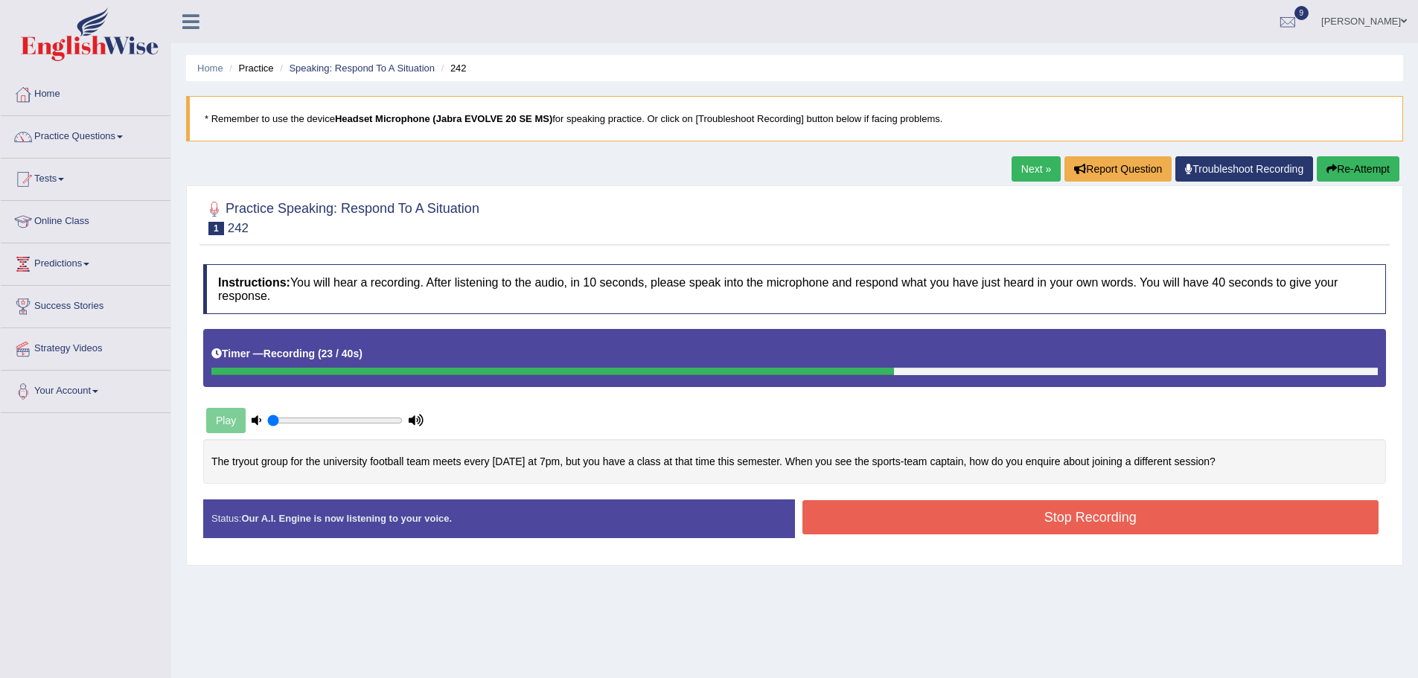
click at [975, 519] on button "Stop Recording" at bounding box center [1090, 517] width 577 height 34
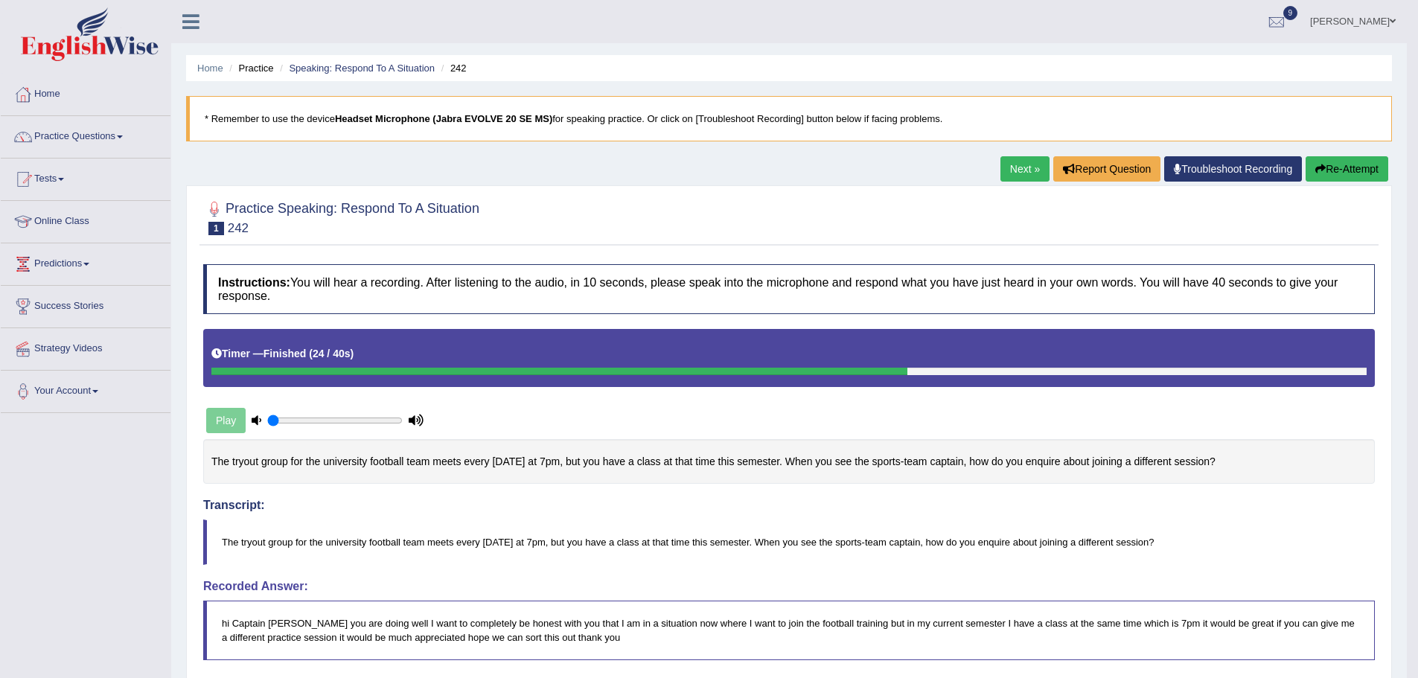
click at [1341, 167] on button "Re-Attempt" at bounding box center [1346, 168] width 83 height 25
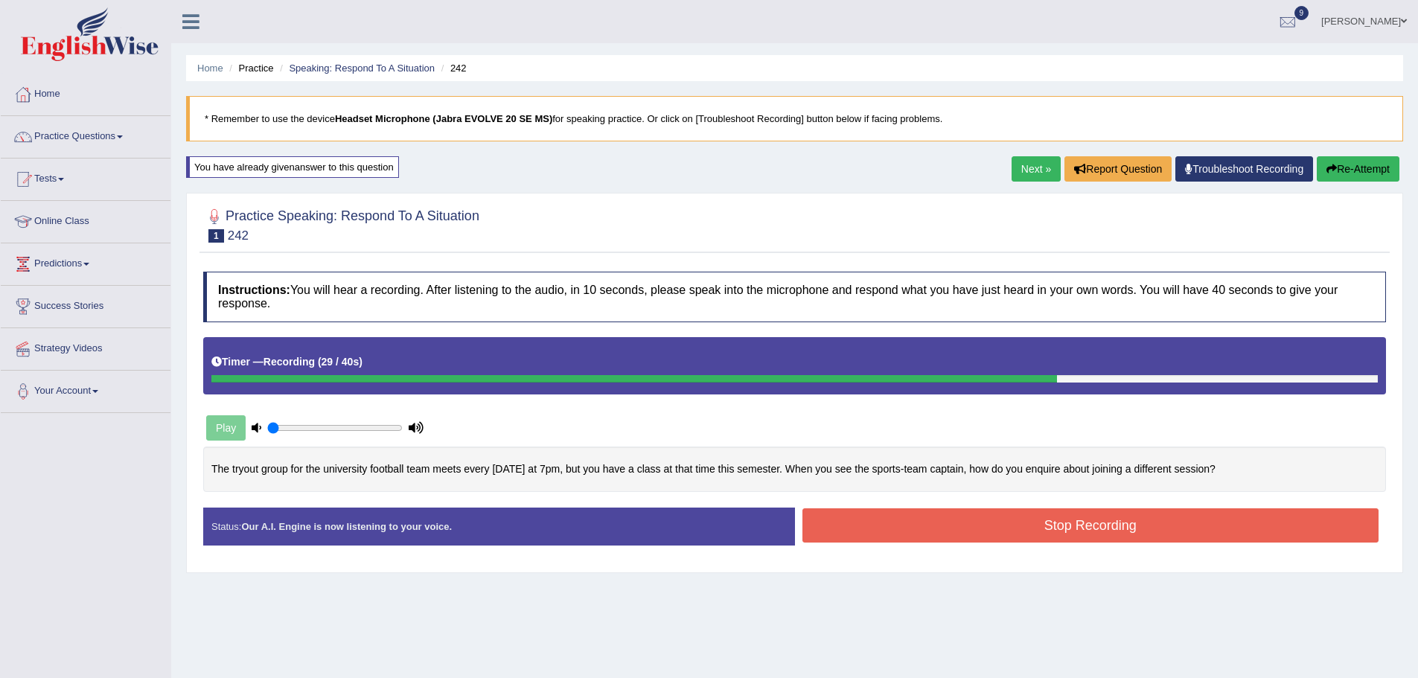
click at [1195, 529] on button "Stop Recording" at bounding box center [1090, 525] width 577 height 34
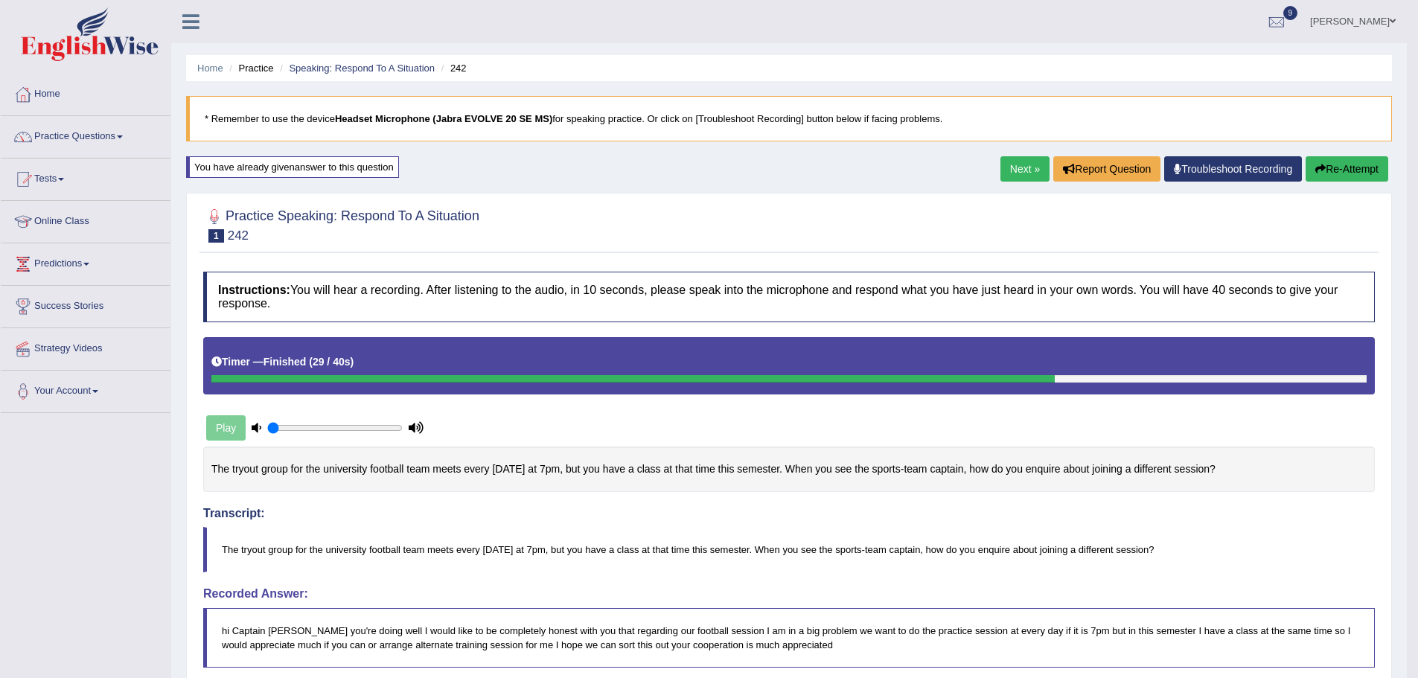
click at [1006, 169] on link "Next »" at bounding box center [1024, 168] width 49 height 25
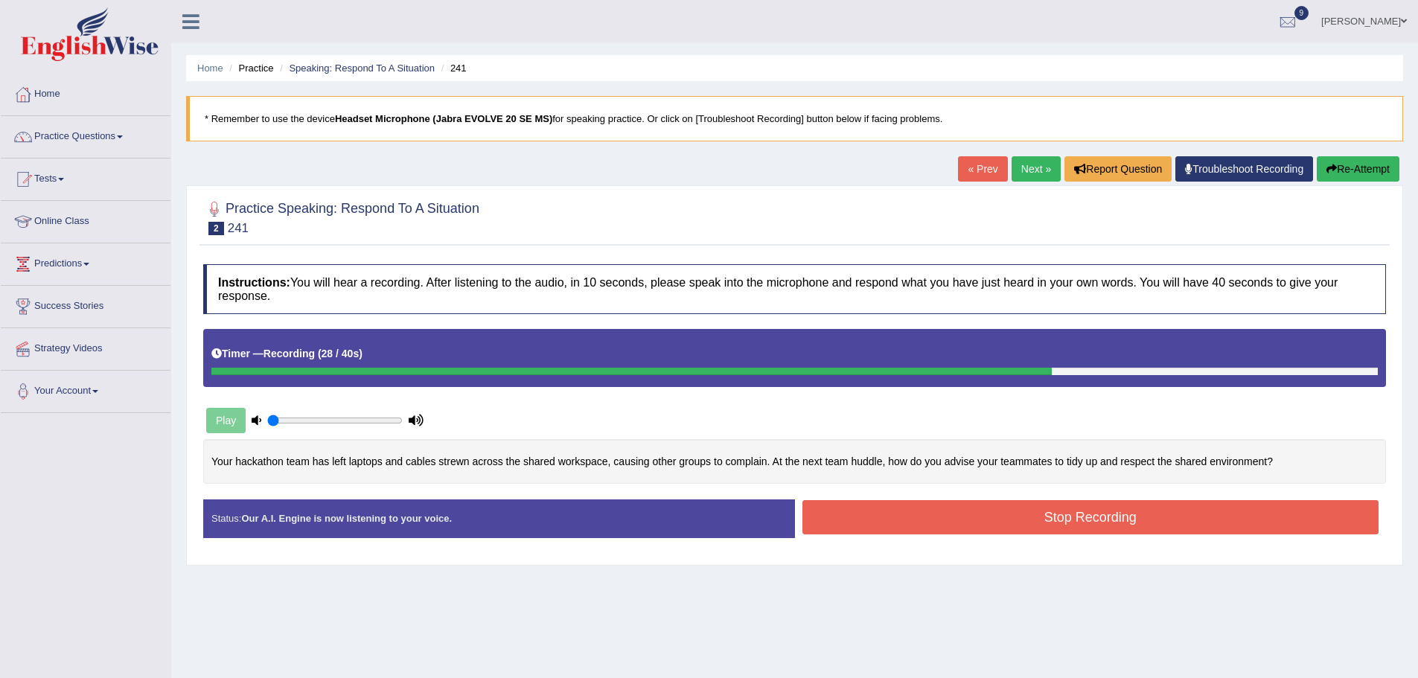
click at [1047, 516] on button "Stop Recording" at bounding box center [1090, 517] width 577 height 34
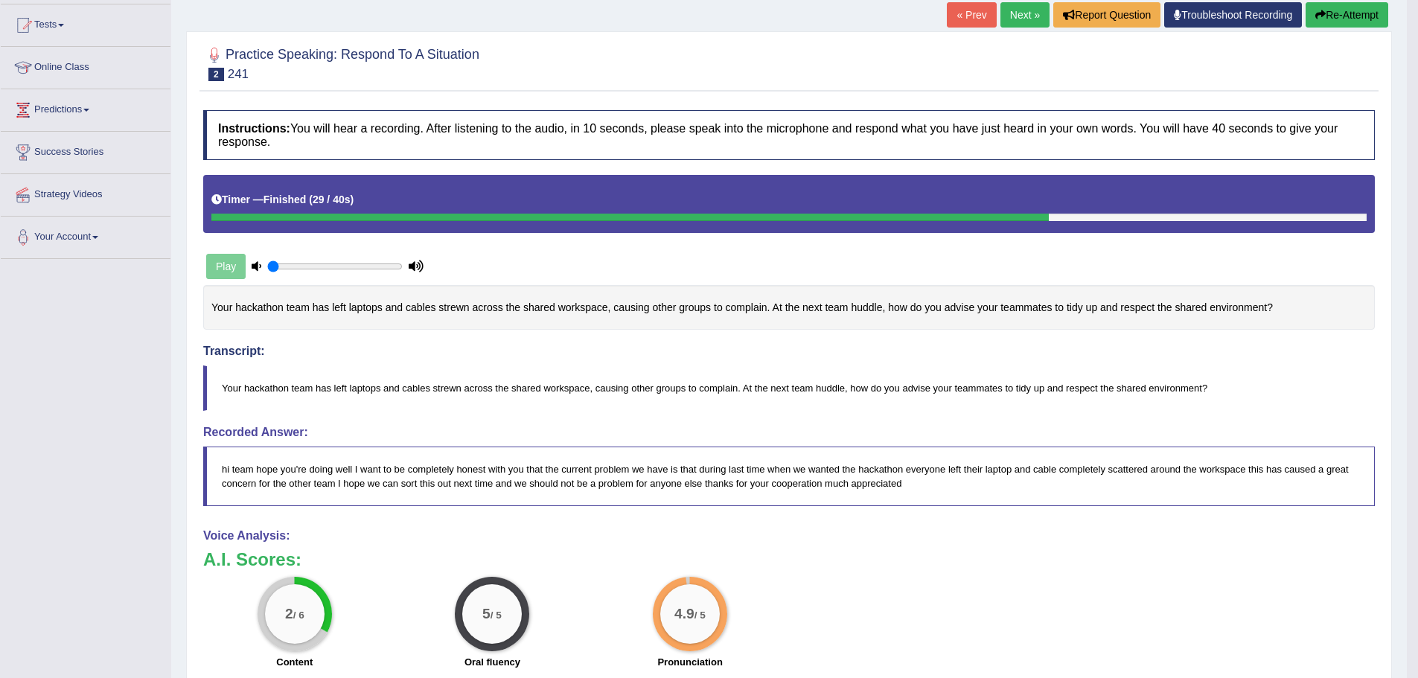
scroll to position [158, 0]
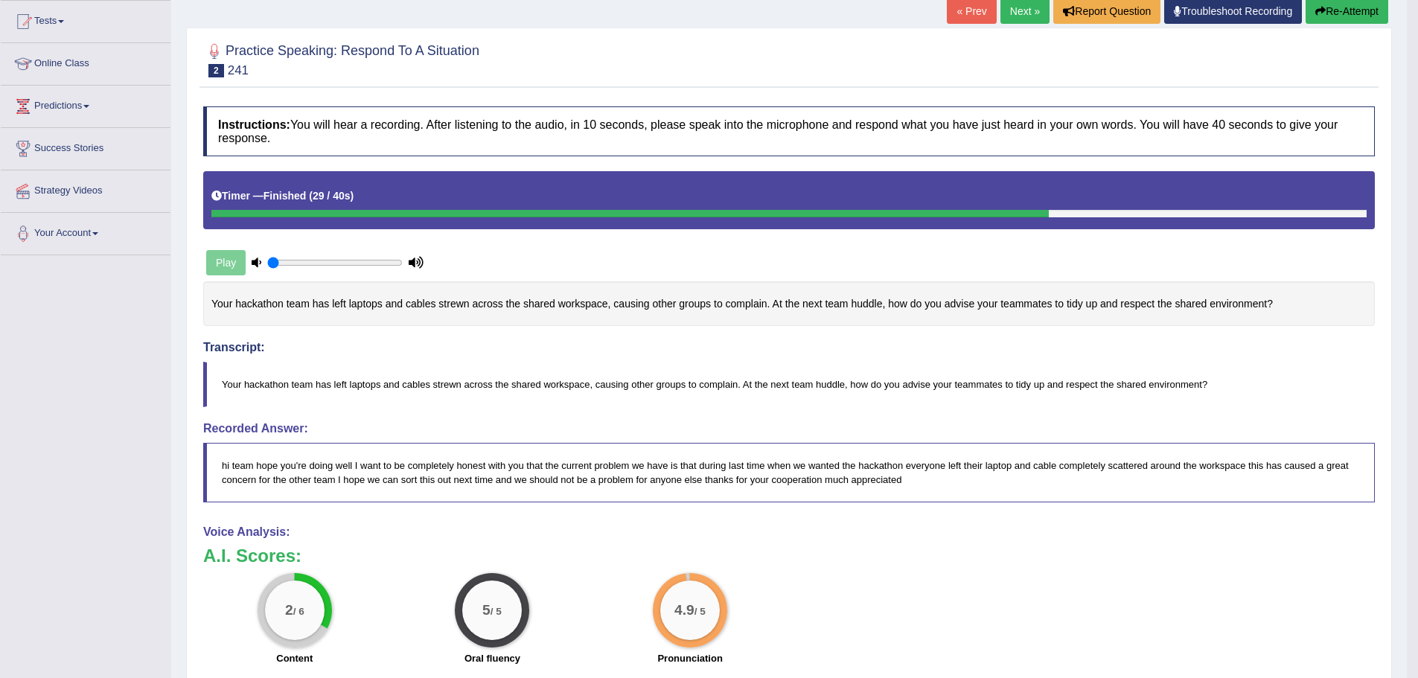
click at [1351, 17] on button "Re-Attempt" at bounding box center [1346, 11] width 83 height 25
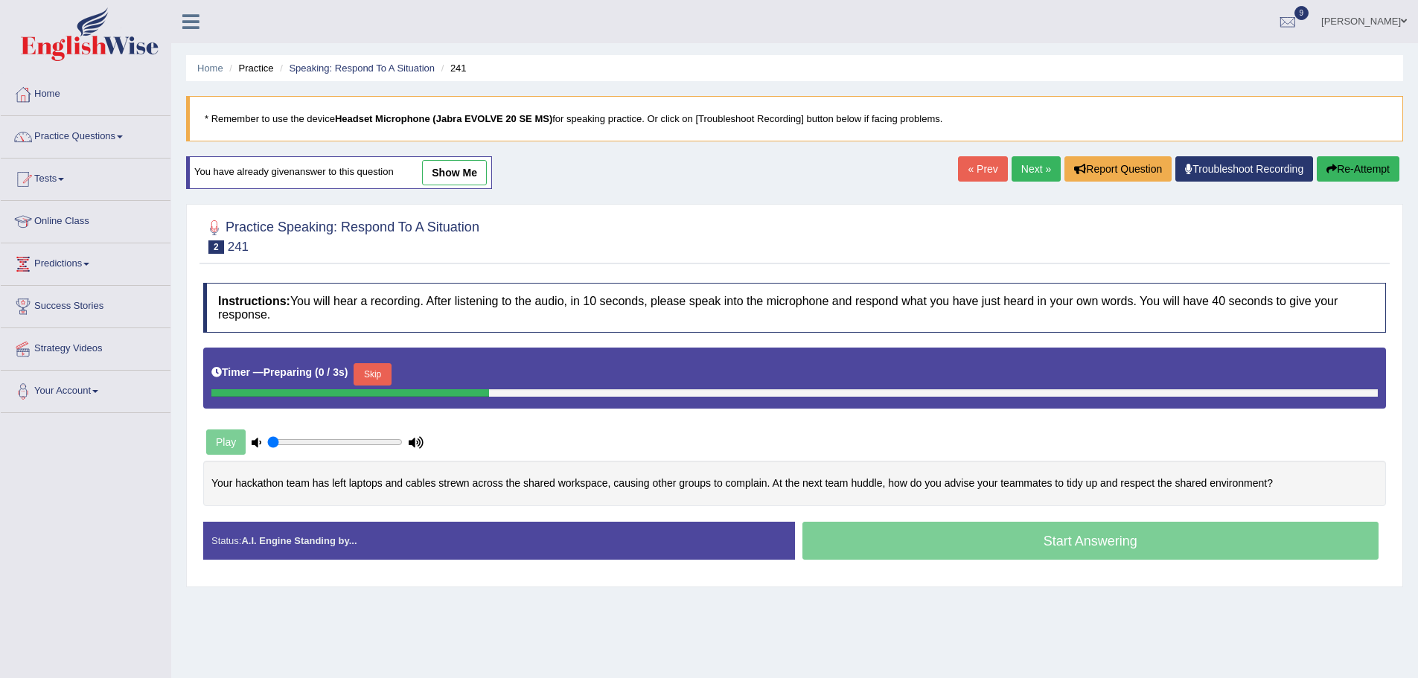
scroll to position [103, 0]
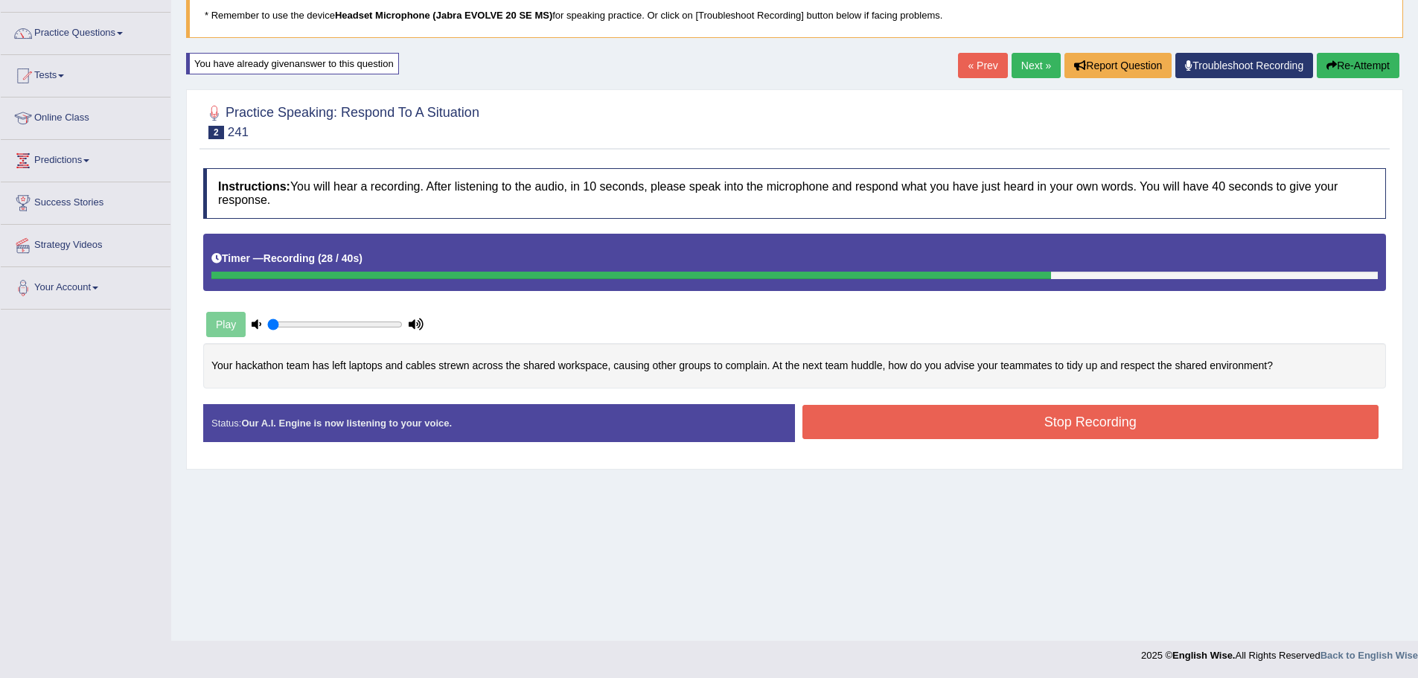
click at [1122, 423] on button "Stop Recording" at bounding box center [1090, 422] width 577 height 34
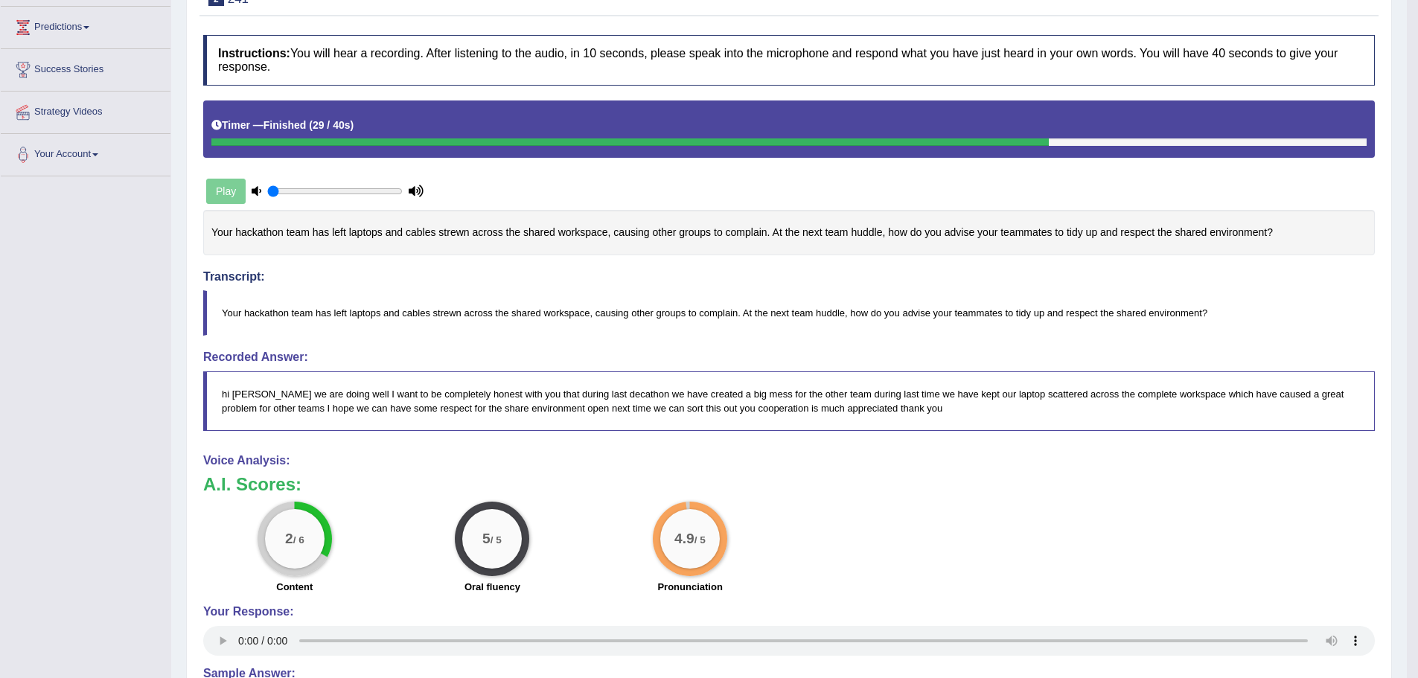
scroll to position [238, 0]
